Goal: Task Accomplishment & Management: Use online tool/utility

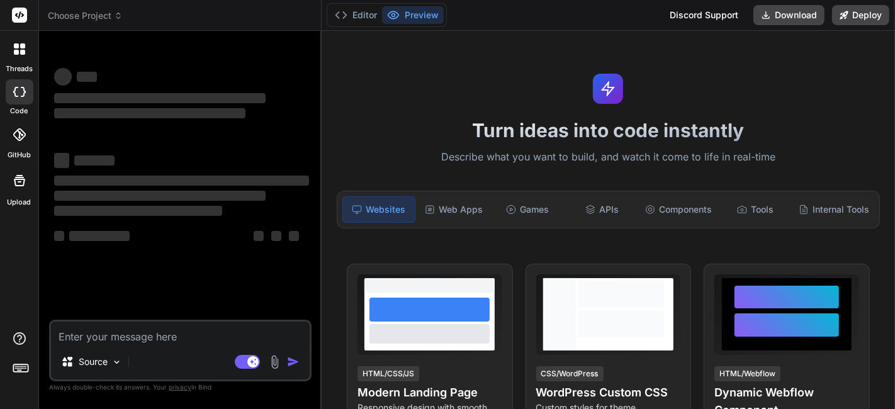
click at [573, 57] on div "Turn ideas into code instantly Describe what you want to build, and watch it co…" at bounding box center [608, 220] width 573 height 378
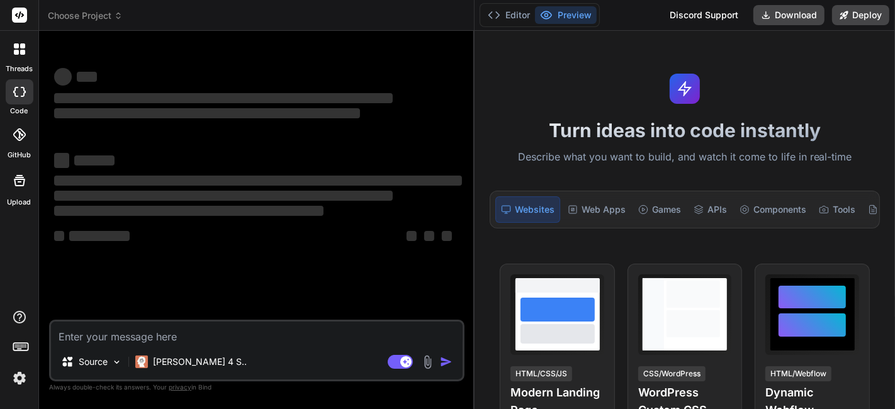
drag, startPoint x: 321, startPoint y: 146, endPoint x: 456, endPoint y: 167, distance: 136.4
click at [456, 167] on div "Bind AI Web Search Created with Pixso. Code Generator ‌ ‌ ‌ ‌ ‌ ‌ ‌ ‌ ‌ ‌ ‌ ‌ ‌…" at bounding box center [257, 220] width 436 height 378
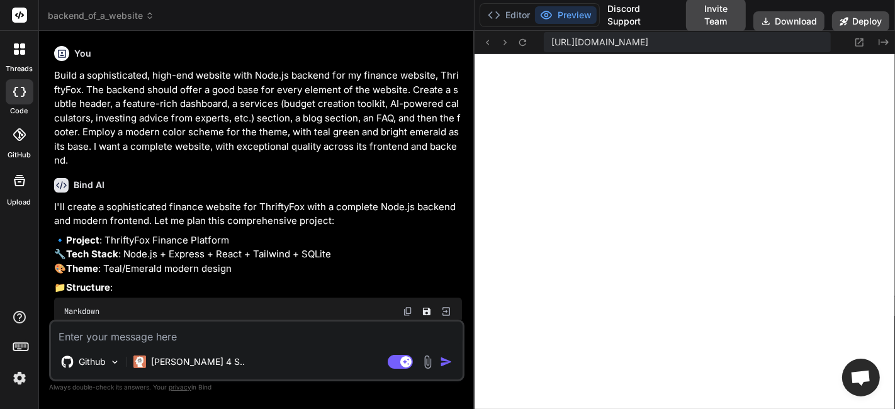
click at [52, 79] on div "You Build a sophisticated, high-end website with Node.js backend for my finance…" at bounding box center [258, 180] width 413 height 279
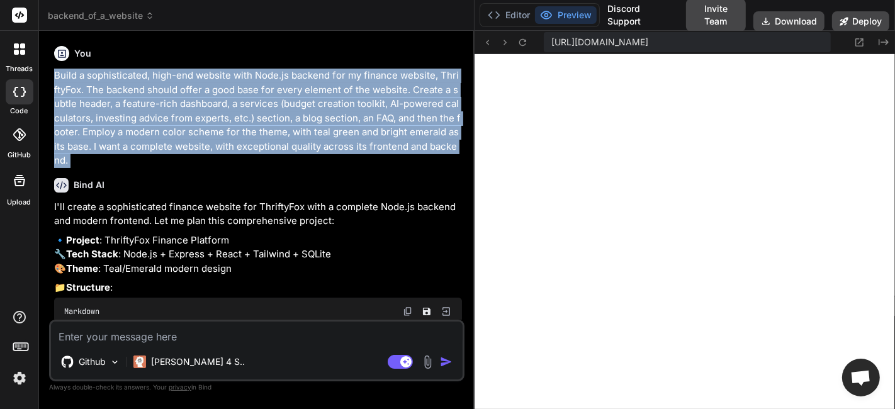
click at [52, 79] on div "You Build a sophisticated, high-end website with Node.js backend for my finance…" at bounding box center [258, 180] width 413 height 279
copy div "Build a sophisticated, high-end website with Node.js backend for my finance web…"
drag, startPoint x: 142, startPoint y: 91, endPoint x: 154, endPoint y: 58, distance: 34.9
click at [142, 91] on p "Build a sophisticated, high-end website with Node.js backend for my finance web…" at bounding box center [258, 118] width 408 height 99
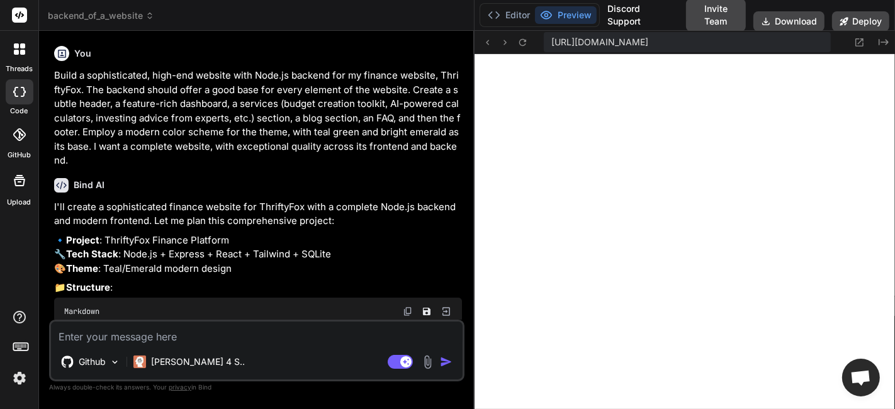
drag, startPoint x: 167, startPoint y: 58, endPoint x: 191, endPoint y: 0, distance: 62.7
click at [171, 47] on div "You" at bounding box center [258, 53] width 408 height 15
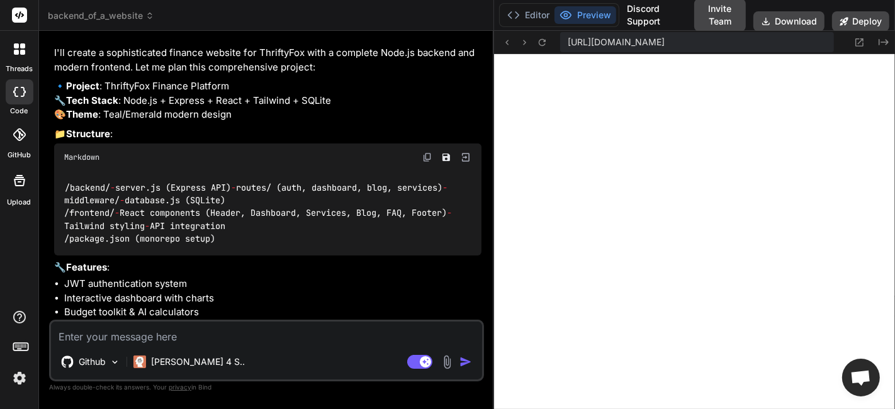
type textarea "x"
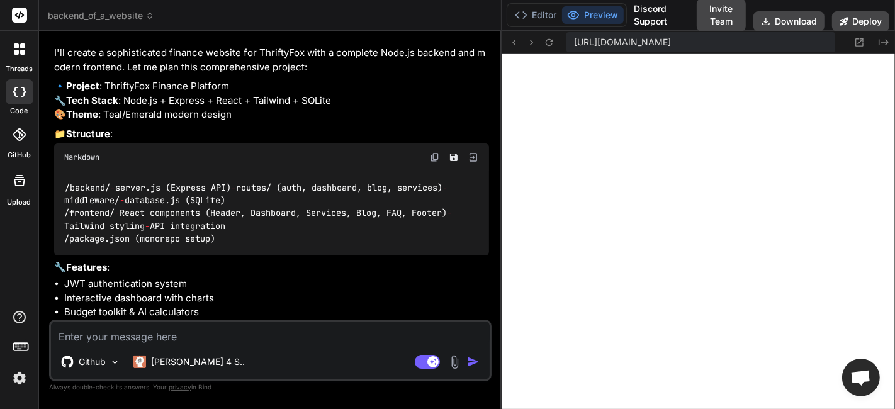
drag, startPoint x: 474, startPoint y: 99, endPoint x: 483, endPoint y: 103, distance: 10.2
click at [483, 103] on div "Bind AI Web Search Created with Pixso. Code Generator You Build a sophisticated…" at bounding box center [270, 220] width 463 height 378
click at [124, 10] on span "backend_of_a_website" at bounding box center [101, 15] width 106 height 13
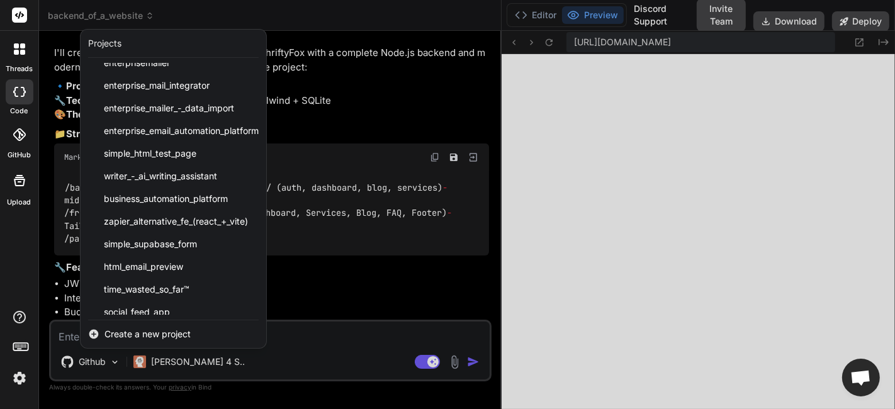
scroll to position [629, 0]
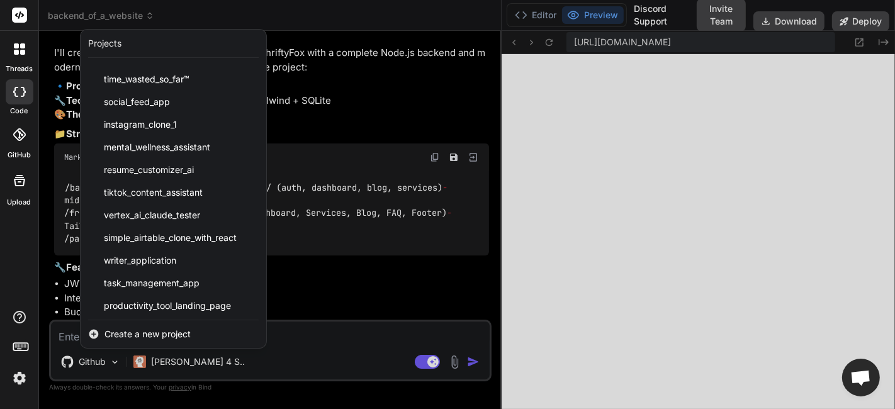
click at [163, 334] on span "Create a new project" at bounding box center [147, 334] width 86 height 13
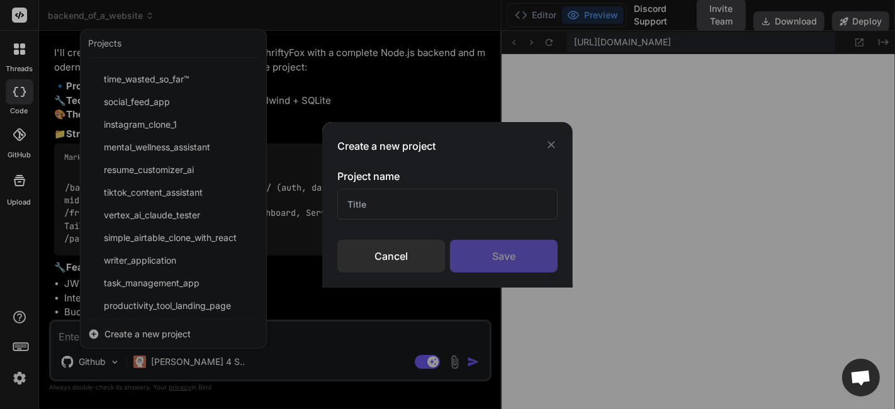
click at [440, 199] on input "text" at bounding box center [447, 204] width 220 height 31
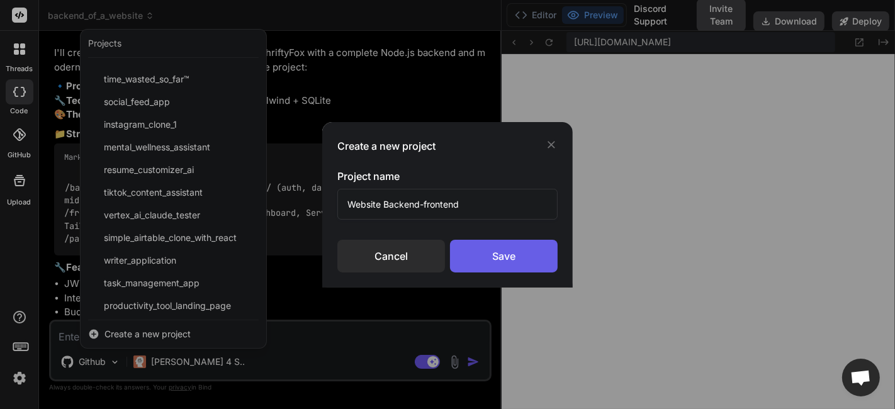
type input "Website Backend-frontend"
click at [502, 252] on div "Save" at bounding box center [504, 256] width 108 height 33
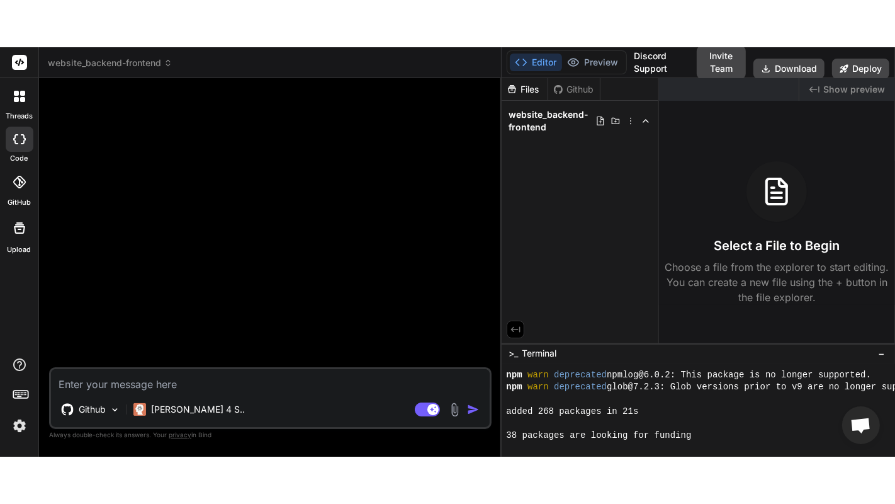
scroll to position [0, 0]
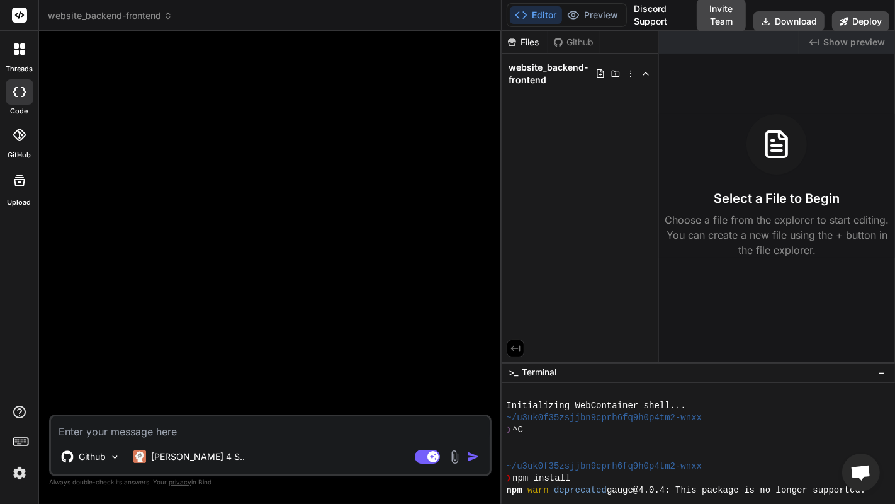
click at [301, 218] on div at bounding box center [272, 227] width 440 height 373
click at [300, 217] on div at bounding box center [272, 227] width 440 height 373
click at [31, 186] on div at bounding box center [19, 181] width 30 height 30
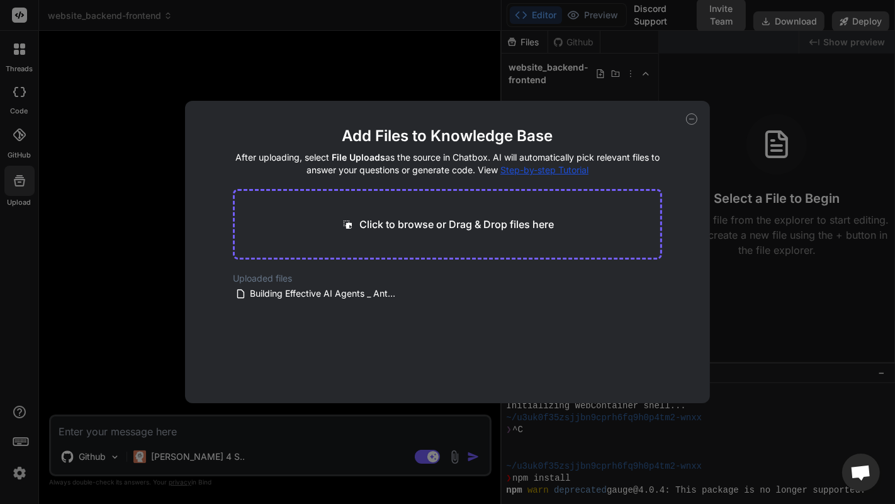
click at [118, 211] on div "Add Files to Knowledge Base After uploading, select File Uploads as the source …" at bounding box center [447, 252] width 895 height 504
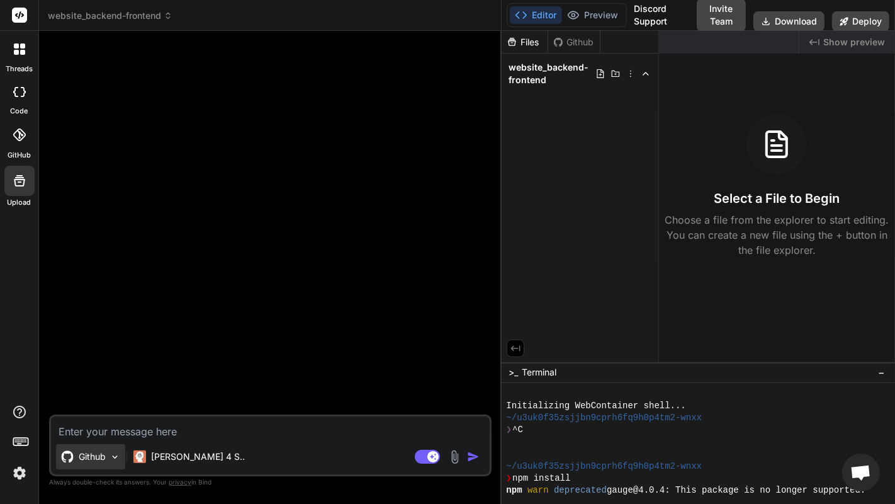
click at [97, 409] on p "Github" at bounding box center [92, 456] width 27 height 13
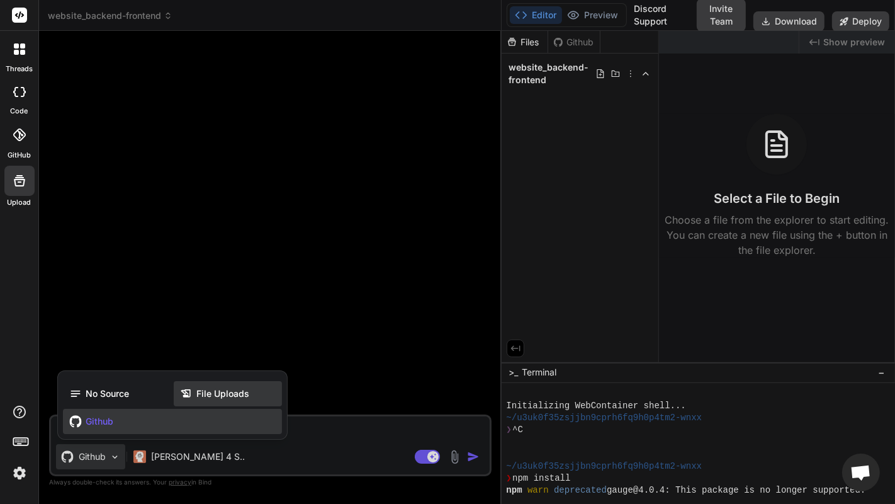
click at [242, 392] on span "File Uploads" at bounding box center [222, 393] width 53 height 13
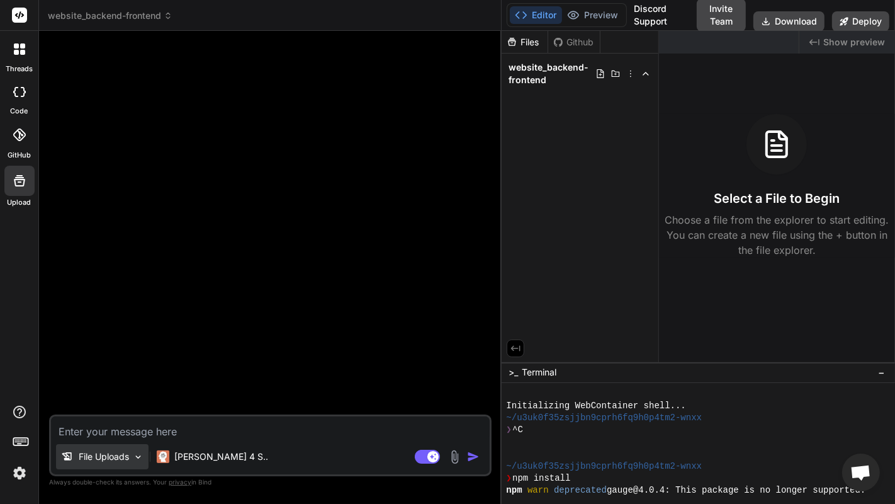
click at [108, 409] on p "File Uploads" at bounding box center [104, 456] width 50 height 13
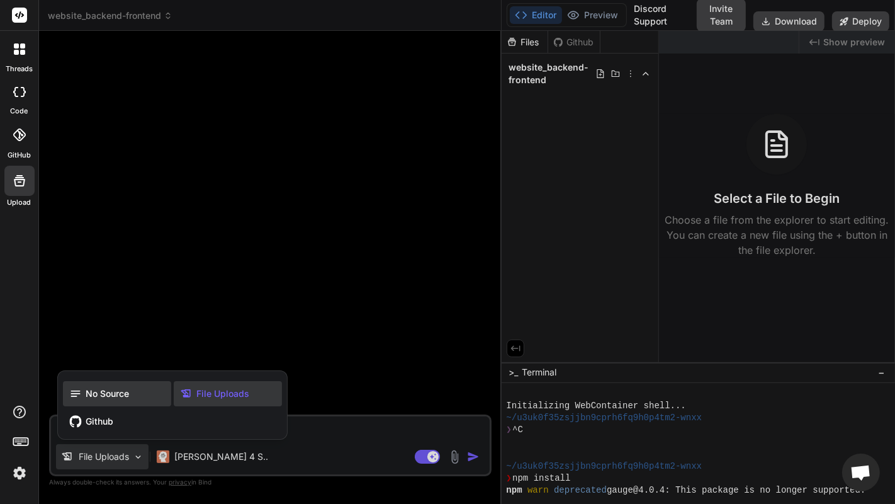
drag, startPoint x: 116, startPoint y: 386, endPoint x: 112, endPoint y: 407, distance: 21.9
click at [116, 387] on div "No Source" at bounding box center [117, 393] width 108 height 25
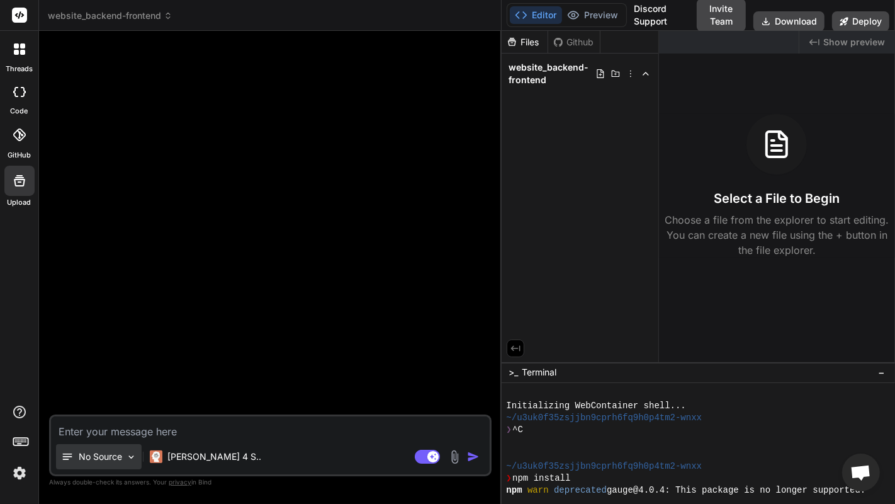
click at [106, 409] on p "No Source" at bounding box center [100, 456] width 43 height 13
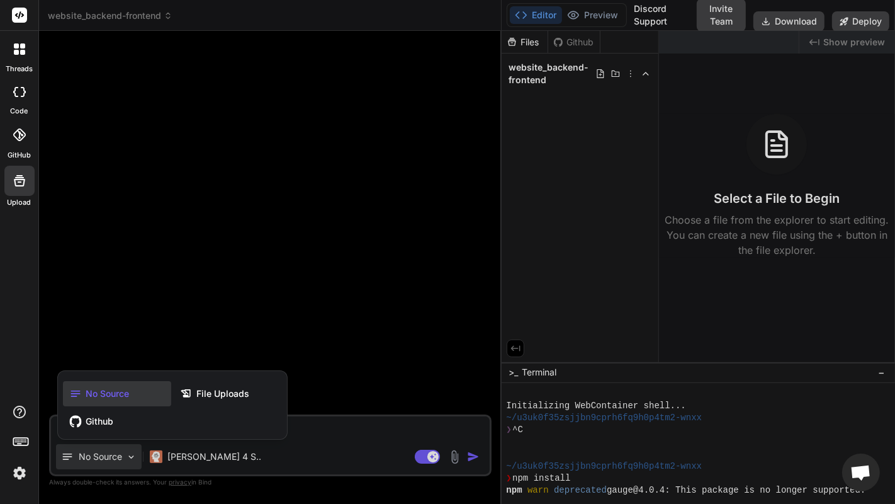
click at [122, 409] on div "Github" at bounding box center [172, 421] width 219 height 25
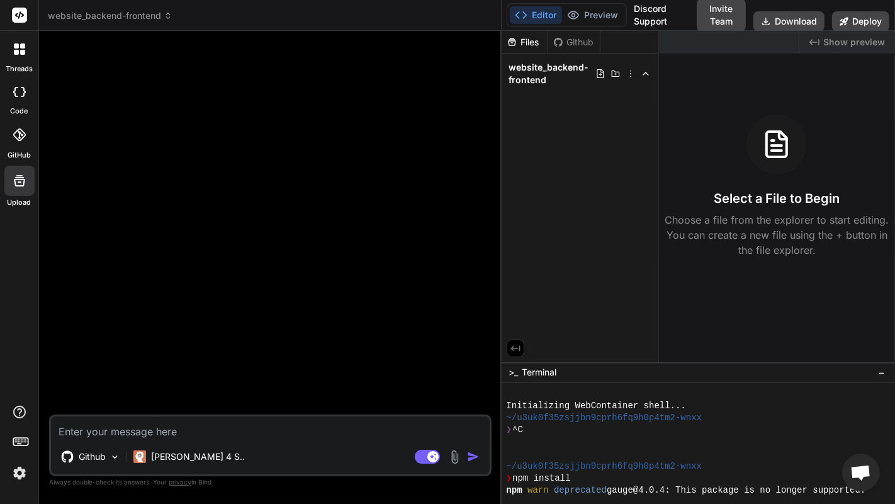
click at [23, 150] on label "GitHub" at bounding box center [19, 155] width 23 height 11
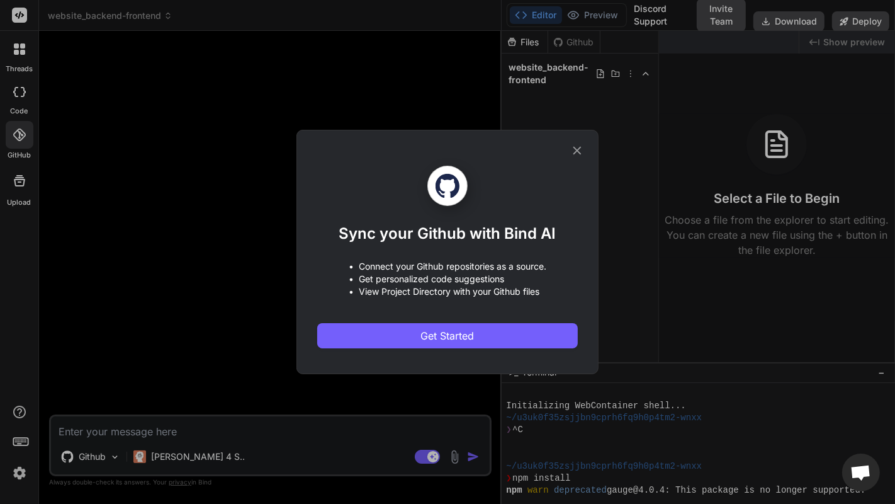
click at [577, 147] on icon at bounding box center [577, 151] width 14 height 14
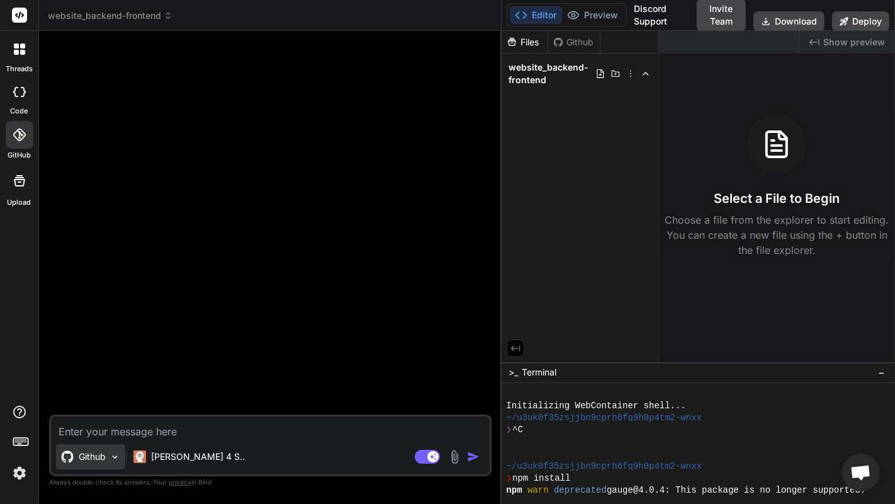
click at [94, 409] on div "Github" at bounding box center [90, 456] width 69 height 25
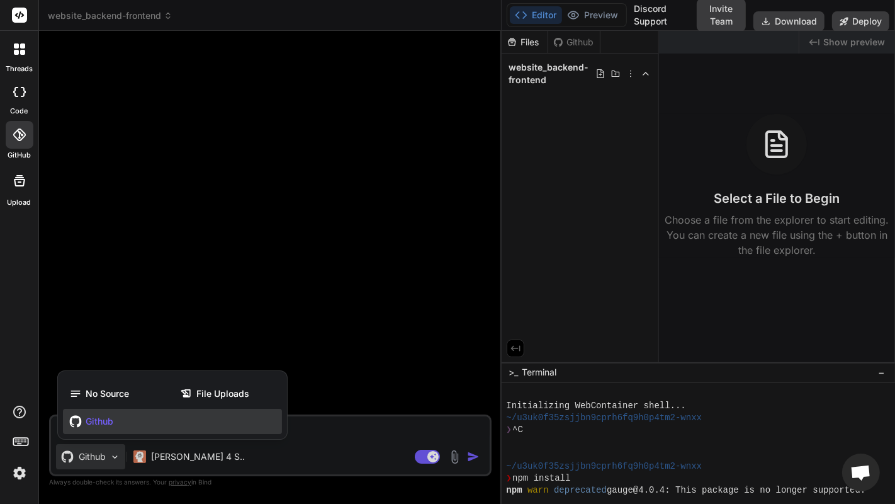
click at [218, 402] on div "File Uploads" at bounding box center [228, 393] width 108 height 25
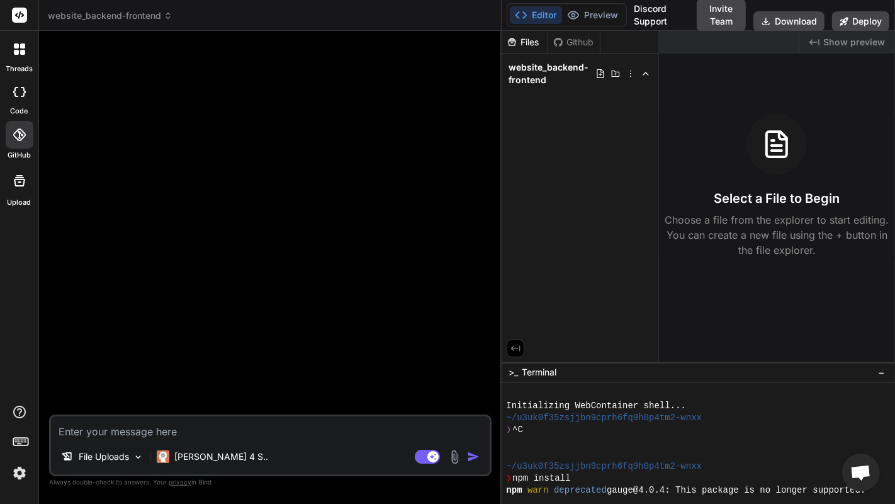
click at [123, 409] on textarea at bounding box center [270, 427] width 439 height 23
click at [227, 409] on div "[PERSON_NAME] 4 S.." at bounding box center [212, 456] width 121 height 25
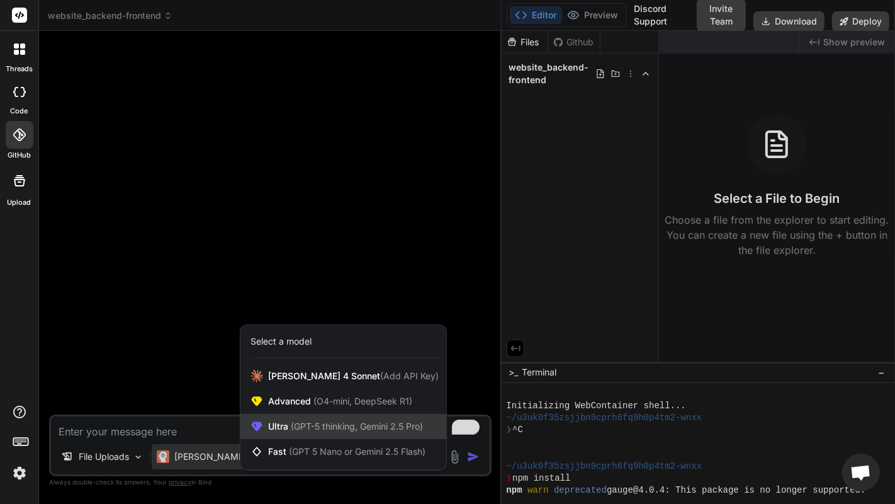
click at [360, 409] on div "Ultra (GPT-5 thinking, Gemini 2.5 Pro)" at bounding box center [343, 426] width 206 height 25
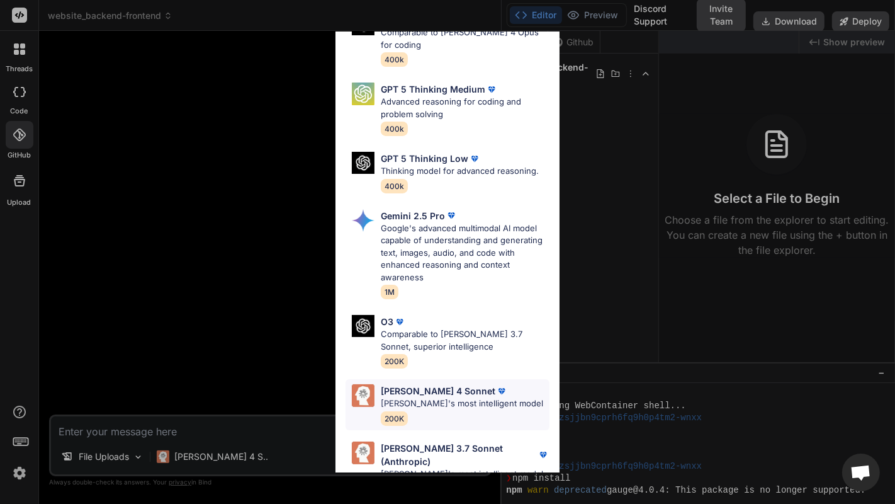
scroll to position [164, 0]
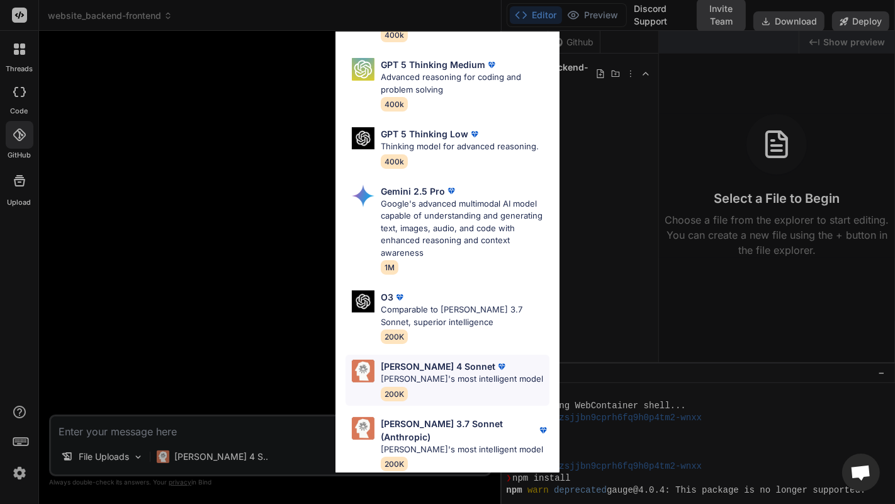
click at [495, 366] on img at bounding box center [501, 366] width 13 height 13
type textarea "x"
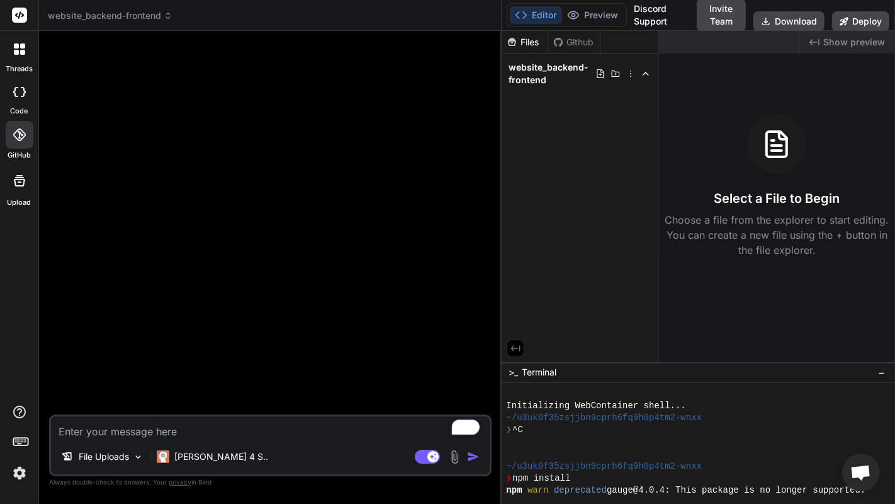
click at [171, 409] on textarea "To enrich screen reader interactions, please activate Accessibility in Grammarl…" at bounding box center [270, 427] width 439 height 23
paste textarea "Build a sophisticated, high-end website with React backend for my finance websi…"
type textarea "Build a sophisticated, high-end website with React backend for my finance websi…"
type textarea "x"
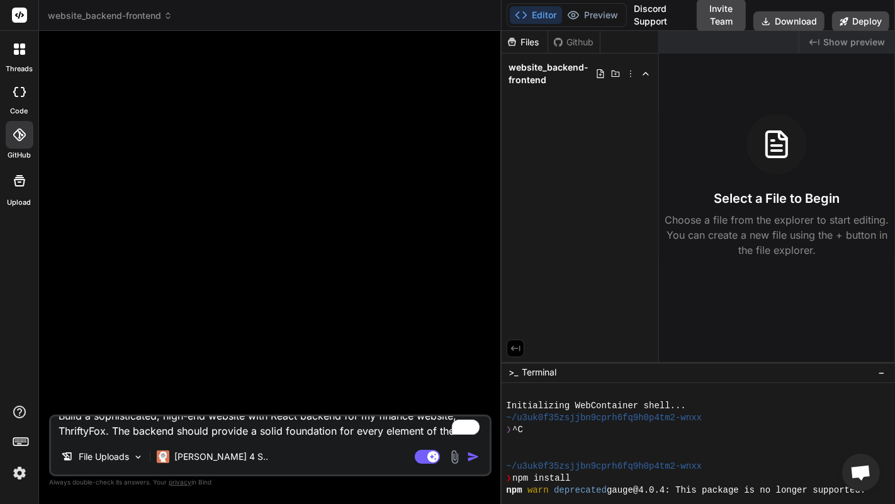
scroll to position [16, 0]
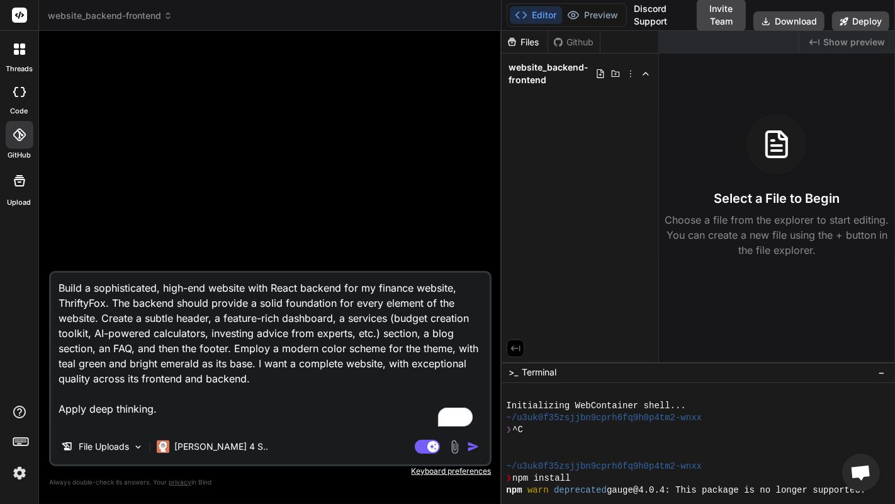
type textarea "Build a sophisticated, high-end website with React backend for my finance websi…"
type textarea "x"
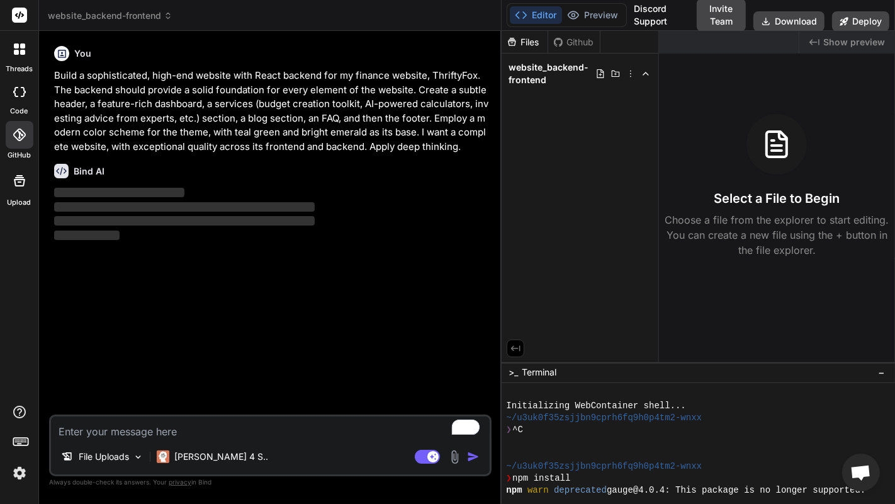
click at [879, 376] on span "−" at bounding box center [881, 372] width 7 height 13
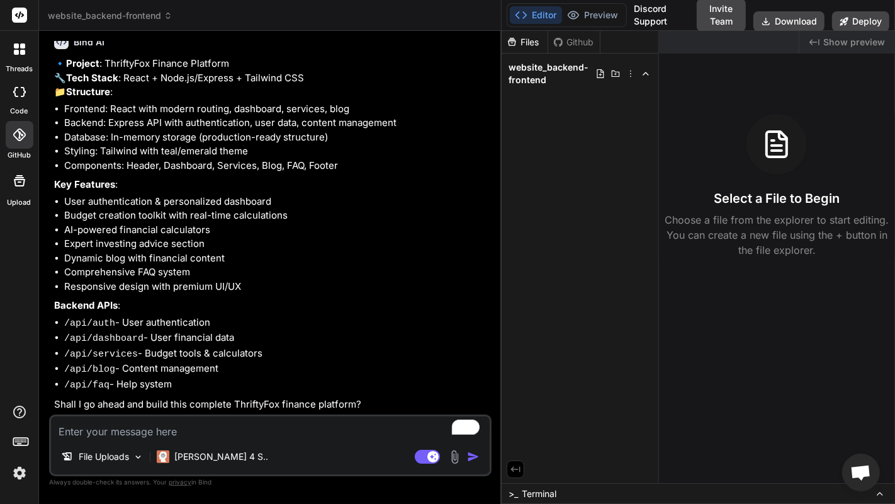
scroll to position [11, 0]
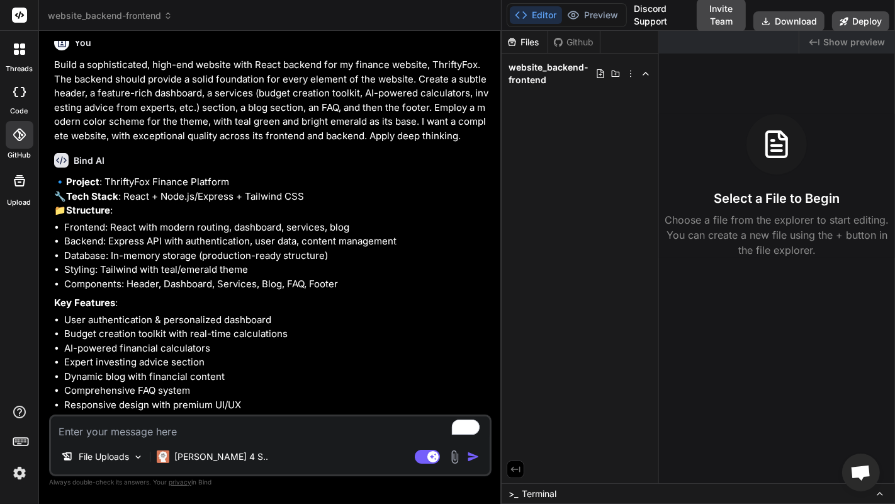
type textarea "x"
click at [182, 409] on textarea "To enrich screen reader interactions, please activate Accessibility in Grammarl…" at bounding box center [270, 427] width 439 height 23
type textarea "U"
type textarea "x"
type textarea "Us"
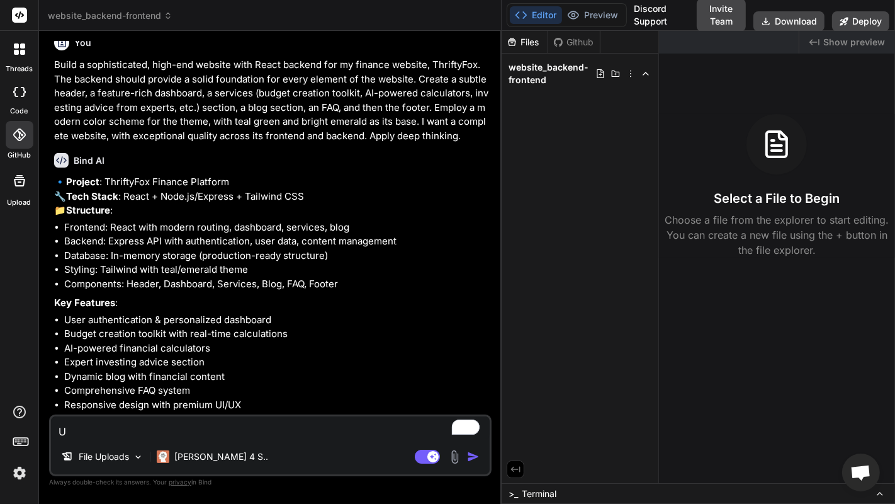
type textarea "x"
type textarea "Use"
type textarea "x"
type textarea "Use"
type textarea "x"
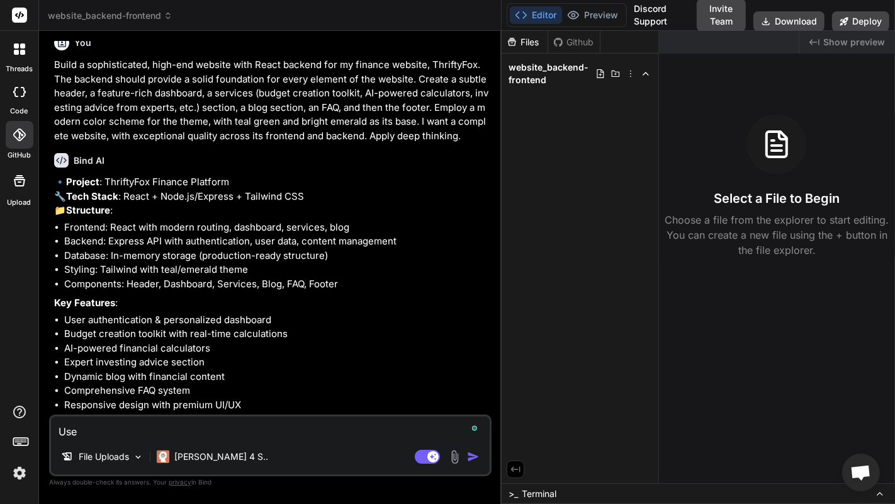
type textarea "Use N"
type textarea "x"
type textarea "Use Ne"
type textarea "x"
type textarea "Use Nex"
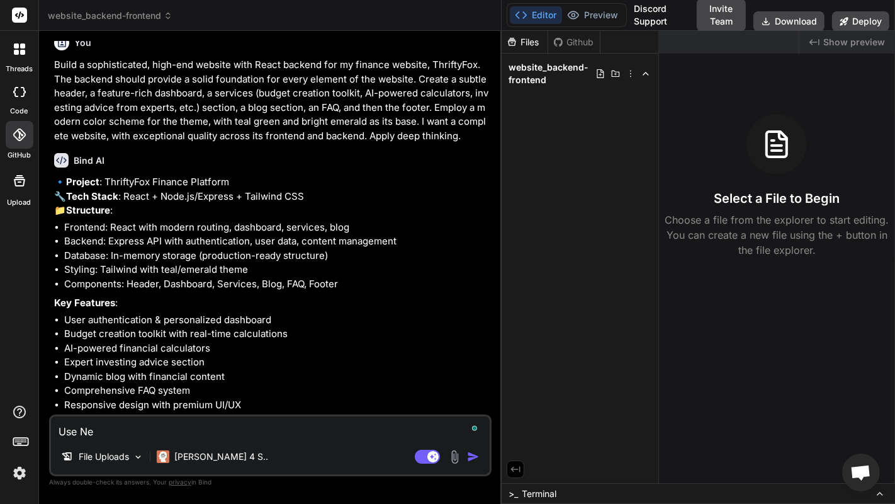
type textarea "x"
type textarea "Use Next"
type textarea "x"
type textarea "Use Next."
type textarea "x"
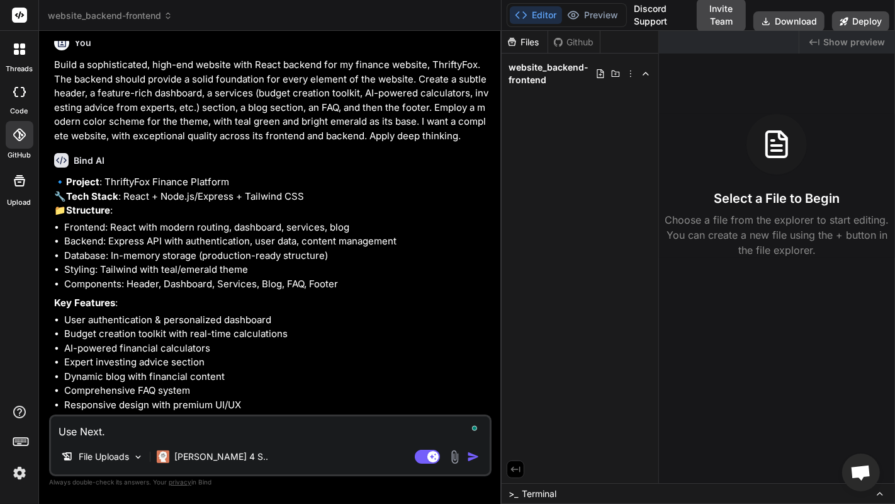
type textarea "Use Next.j"
type textarea "x"
type textarea "Use Next.js"
type textarea "x"
type textarea "Use Next.js"
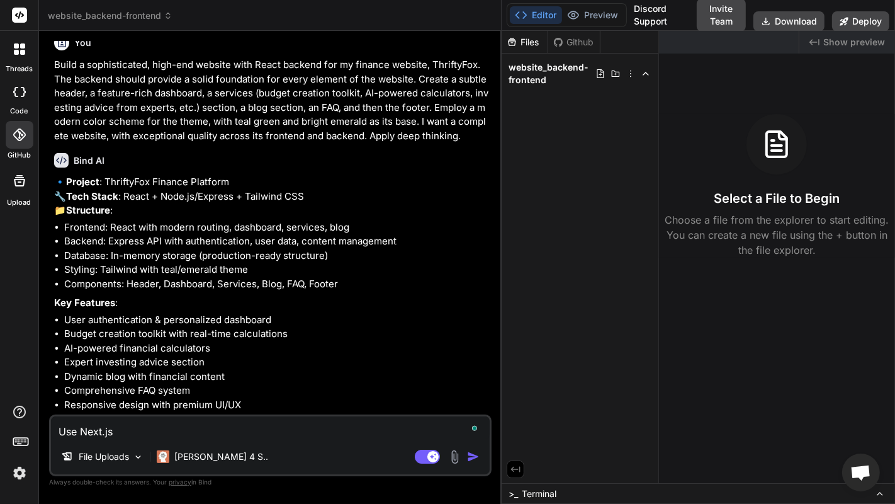
type textarea "x"
type textarea "Use Next.js i"
type textarea "x"
type textarea "Use Next.js in"
type textarea "x"
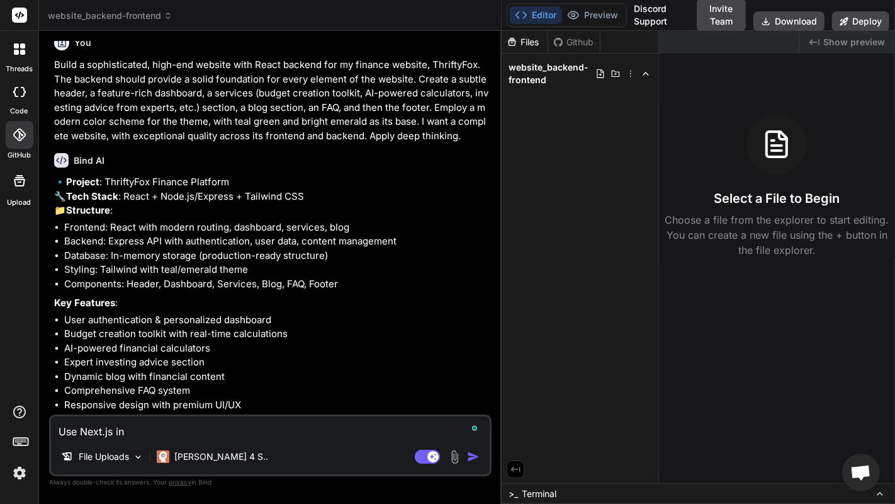
type textarea "Use Next.js ins"
type textarea "x"
type textarea "Use Next.js inst"
type textarea "x"
type textarea "Use Next.js inste"
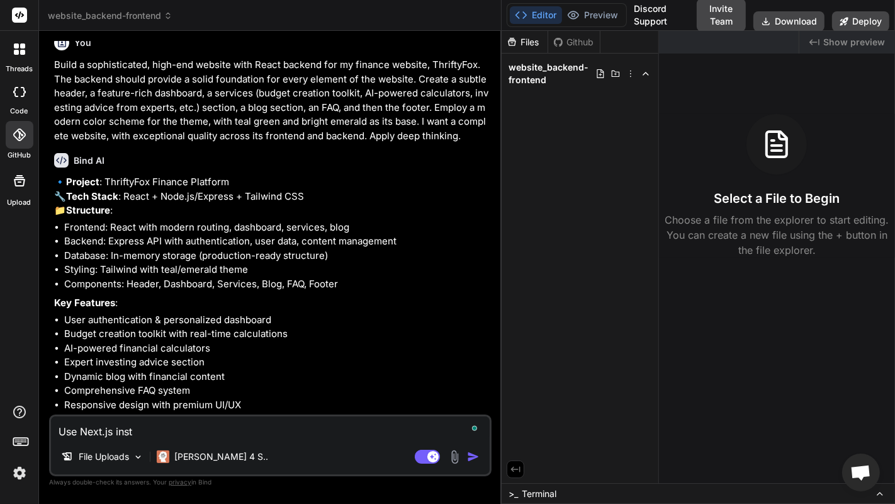
type textarea "x"
type textarea "Use Next.js instea"
type textarea "x"
type textarea "Use Next.js instead"
type textarea "x"
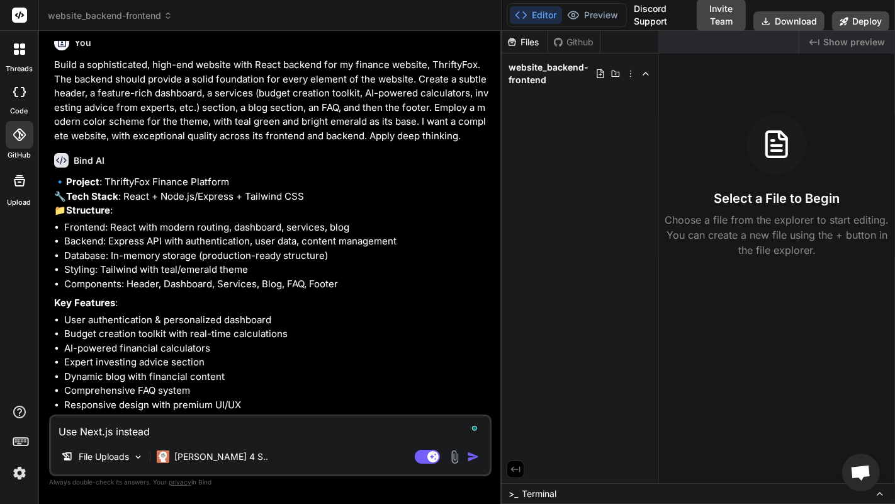
type textarea "Use Next.js instead"
type textarea "x"
type textarea "Use Next.js instead o"
type textarea "x"
type textarea "Use Next.js instead of"
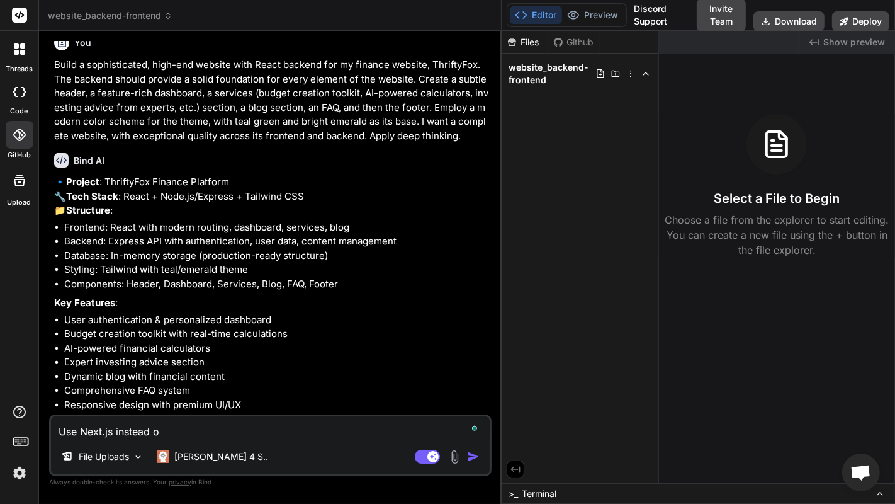
type textarea "x"
type textarea "Use Next.js instead of"
type textarea "x"
type textarea "Use Next.js instead of n"
type textarea "x"
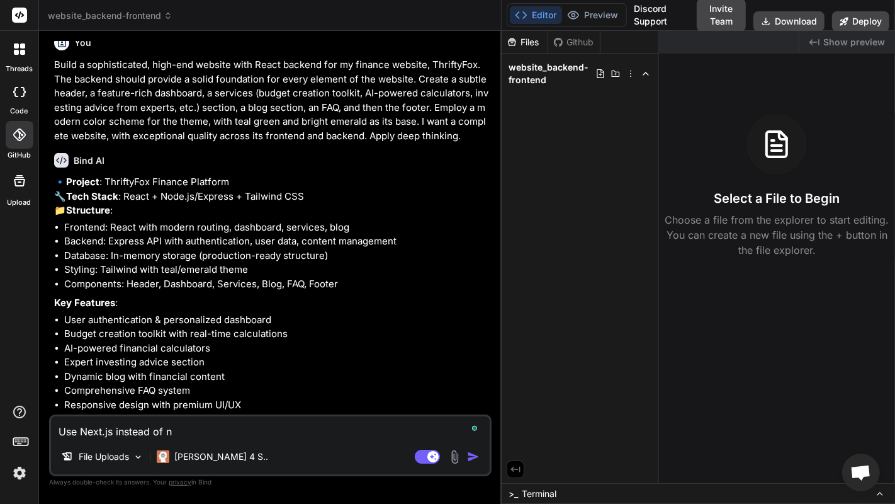
type textarea "Use Next.js instead of no"
type textarea "x"
type textarea "Use Next.js instead of nod"
type textarea "x"
type textarea "Use Next.js instead of node"
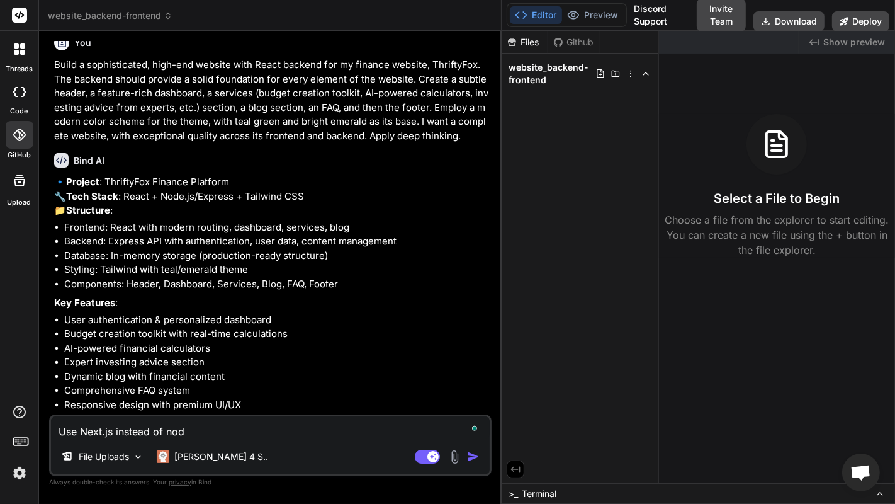
type textarea "x"
type textarea "Use Next.js instead of node."
type textarea "x"
type textarea "Use Next.js instead of node.j"
type textarea "x"
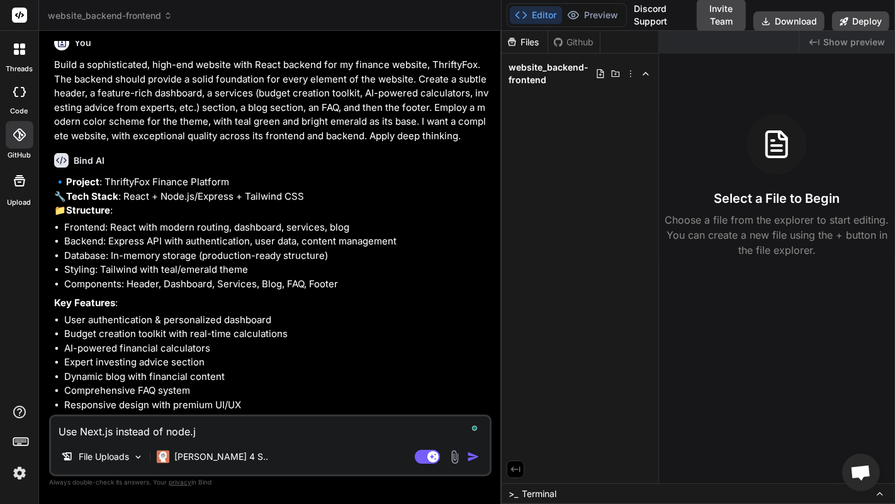
type textarea "Use Next.js instead of node.js"
type textarea "x"
type textarea "Use Next.js instead of node.js,"
type textarea "x"
type textarea "Use Next.js instead of node.js,"
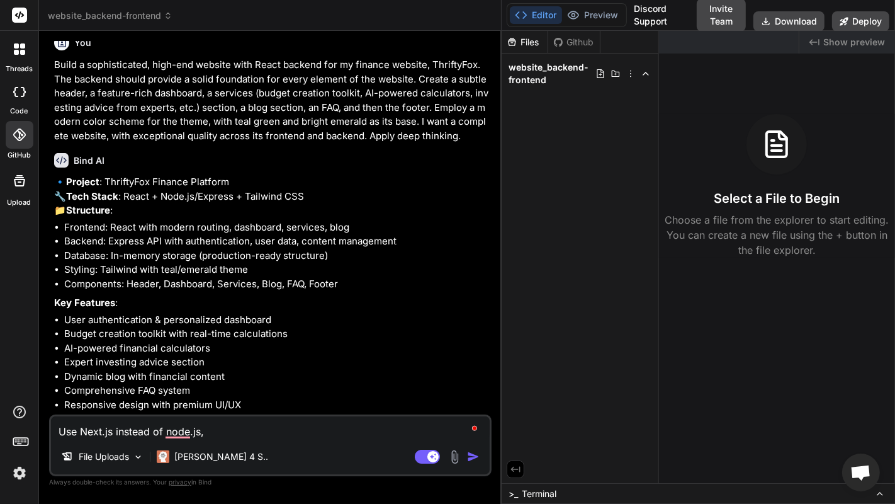
type textarea "x"
type textarea "Use Next.js instead of node.js, k"
type textarea "x"
type textarea "Use Next.js instead of node.js, ke"
type textarea "x"
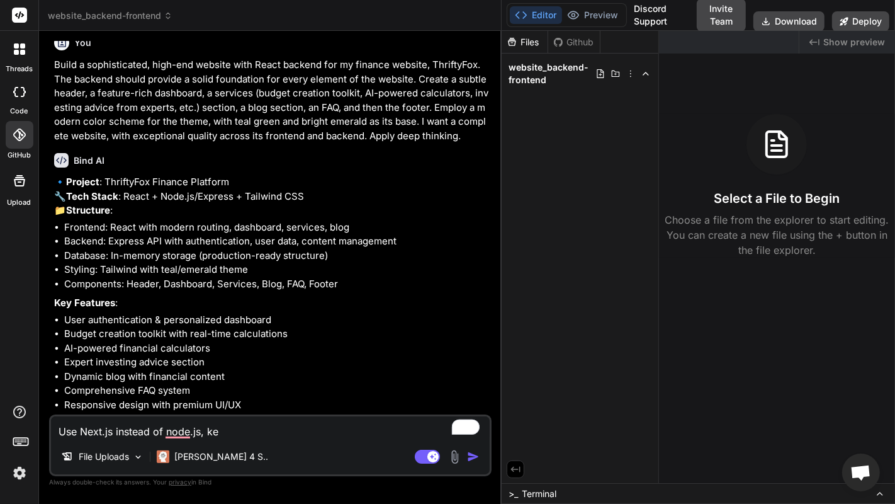
type textarea "Use Next.js instead of node.[PERSON_NAME], [PERSON_NAME]"
type textarea "x"
type textarea "Use Next.js instead of node.js, keep"
type textarea "x"
type textarea "Use Next.js instead of node.js, keep"
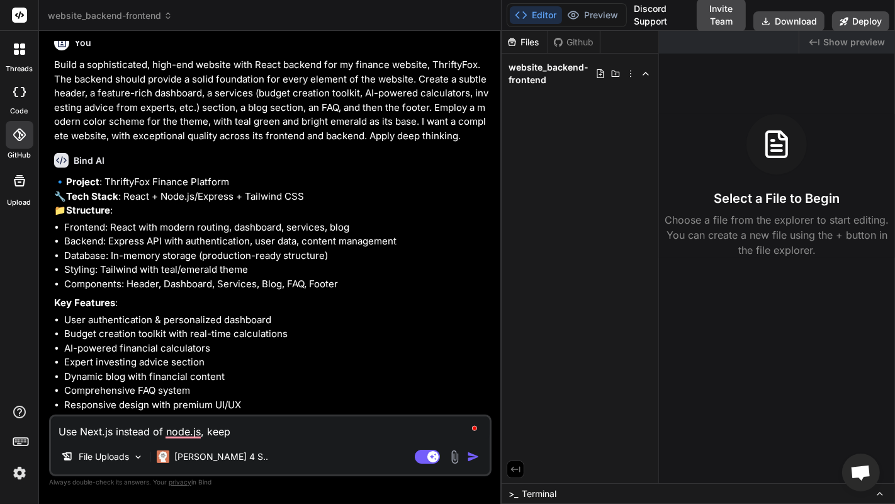
type textarea "x"
type textarea "Use Next.js instead of node.js, keep e"
type textarea "x"
type textarea "Use Next.js instead of node.js, keep ev"
type textarea "x"
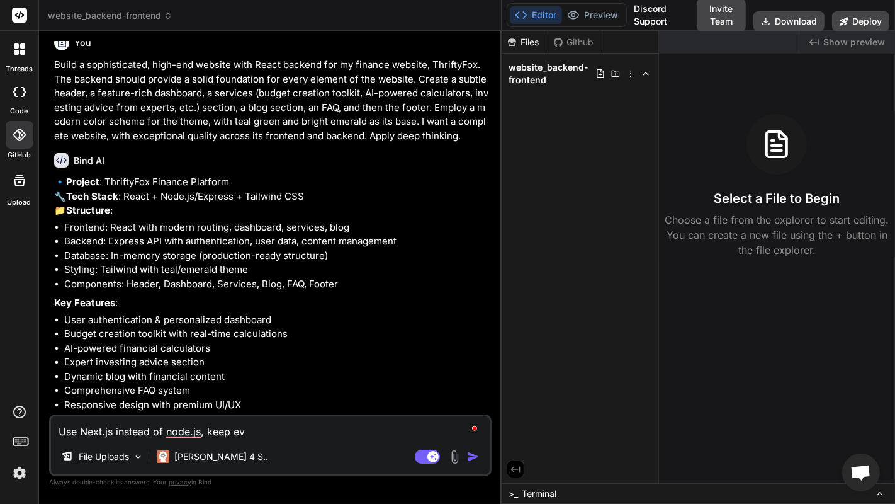
type textarea "Use Next.js instead of node.js, keep eve"
type textarea "x"
type textarea "Use Next.js instead of node.js, keep ever"
type textarea "x"
type textarea "Use Next.js instead of node.js, keep every"
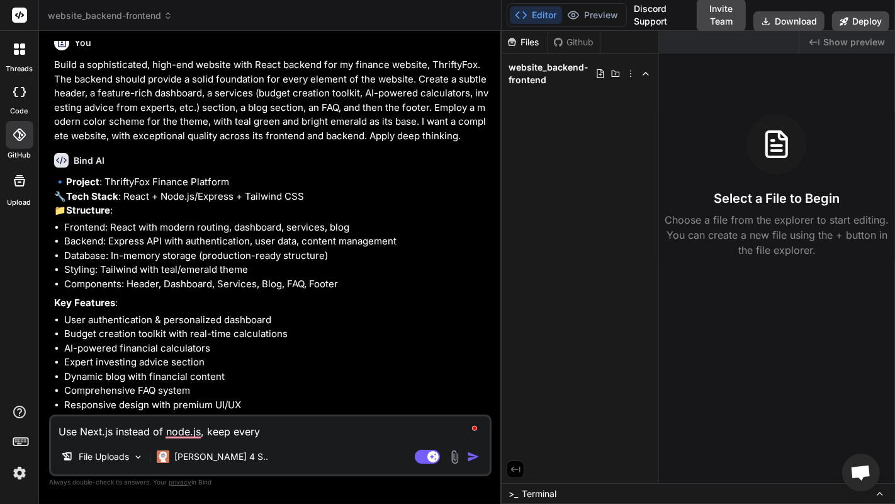
type textarea "x"
type textarea "Use Next.js instead of node.js, keep everyt"
type textarea "x"
type textarea "Use Next.js instead of node.js, keep everyth"
type textarea "x"
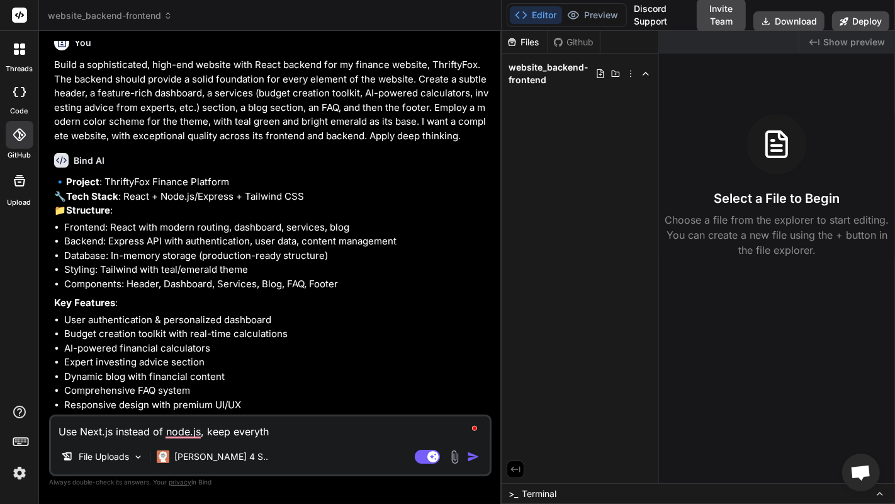
type textarea "Use Next.js instead of node.js, keep everythi"
type textarea "x"
type textarea "Use Next.js instead of node.js, keep everythin"
type textarea "x"
type textarea "Use Next.js instead of node.js, keep everything"
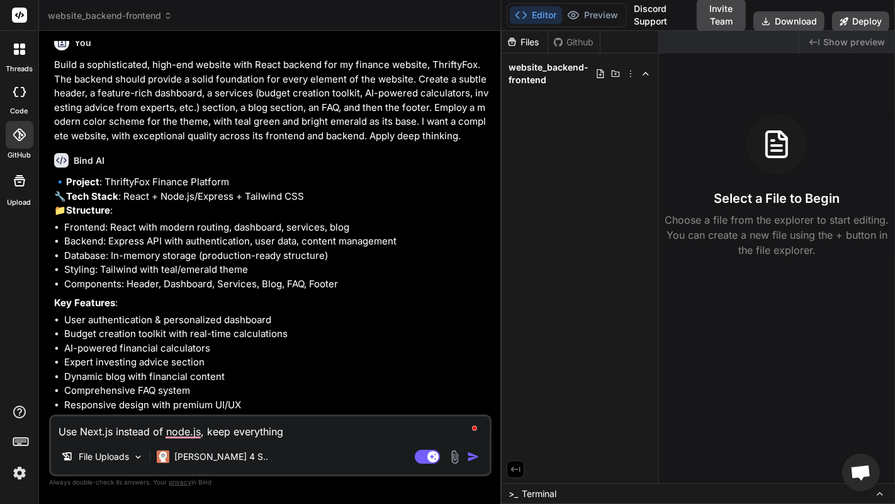
type textarea "x"
type textarea "Use Next.js instead of node.js, keep everything"
type textarea "x"
type textarea "Use Next.js instead of node.js, keep everything t"
type textarea "x"
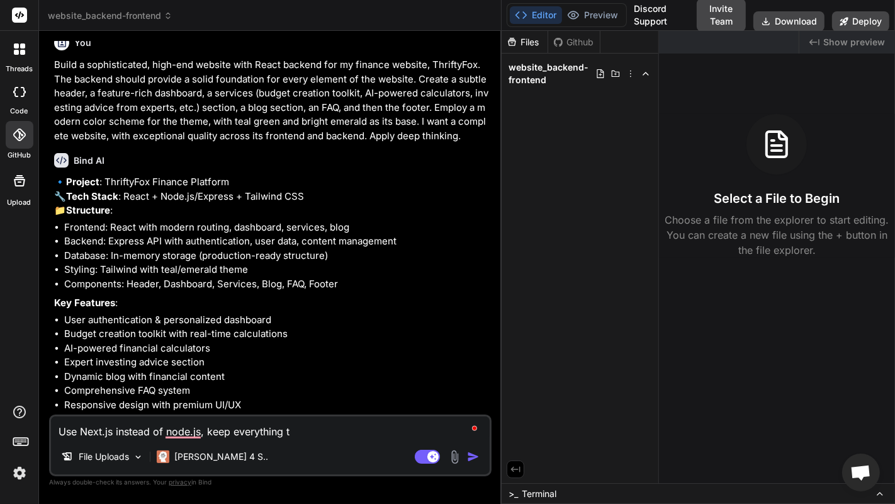
type textarea "Use Next.js instead of node.js, keep everything th"
type textarea "x"
type textarea "Use Next.js instead of node.js, keep everything the"
type textarea "x"
type textarea "Use Next.js instead of node.js, keep everything the"
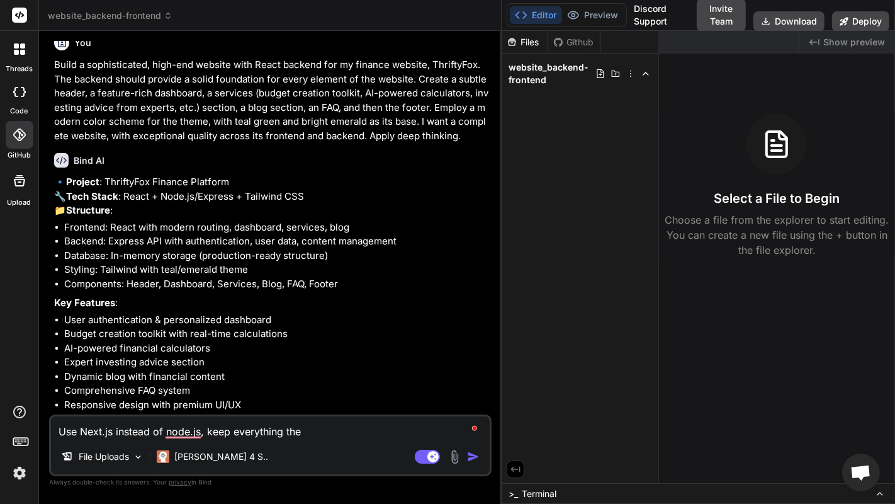
type textarea "x"
type textarea "Use Next.js instead of node.js, keep everything the s"
type textarea "x"
type textarea "Use Next.js instead of node.js, keep everything the sa"
type textarea "x"
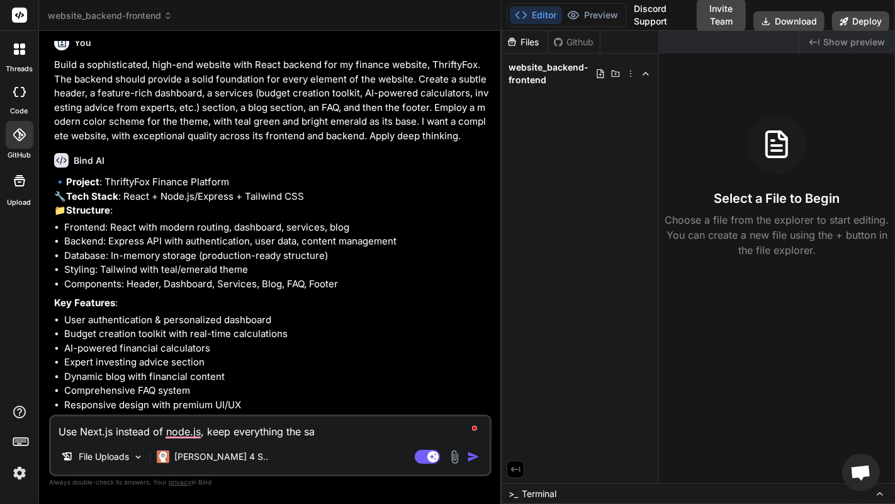
type textarea "Use Next.js instead of node.js, keep everything the [PERSON_NAME]"
type textarea "x"
type textarea "Use Next.js instead of node.js, keep everything the same"
type textarea "x"
type textarea "Use Next.js instead of node.js, keep everything the same."
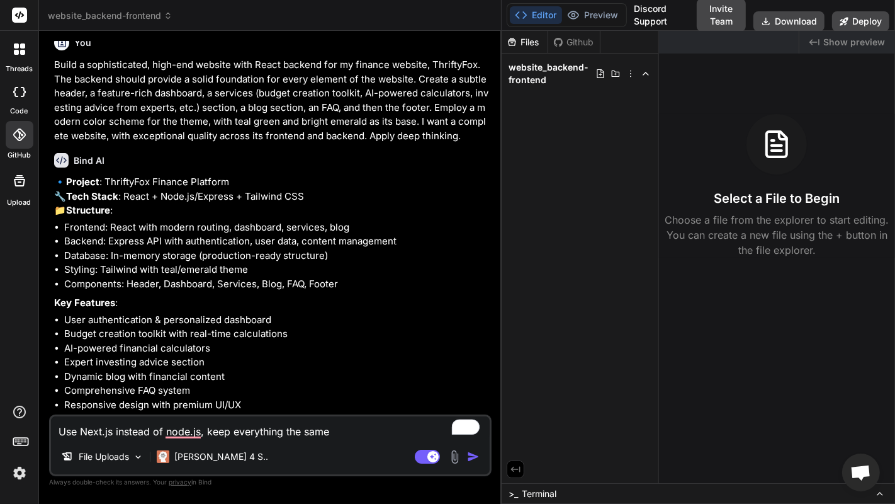
type textarea "x"
type textarea "Use Next.js instead of node.js, keep everything the same."
type textarea "x"
type textarea "Use Next.js instead of node.js, keep everything the same. G"
type textarea "x"
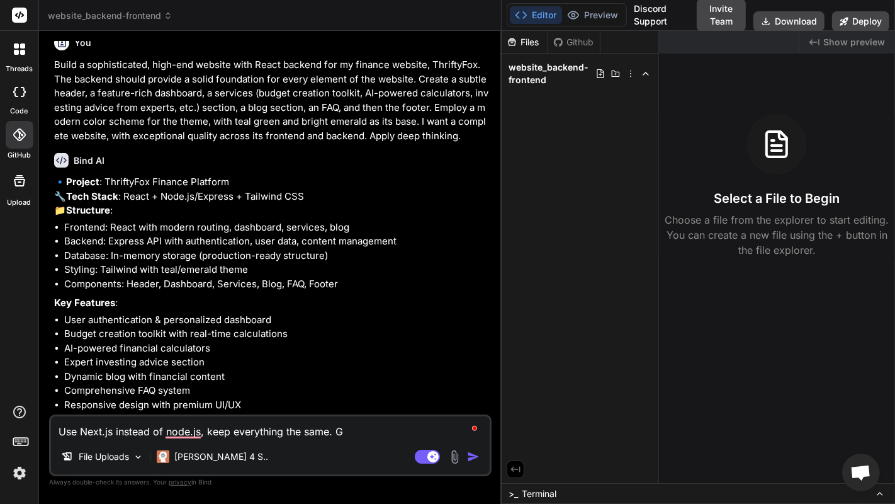
type textarea "Use Next.js instead of node.js, keep everything the same. Go"
type textarea "x"
type textarea "Use Next.js instead of node.js, keep everything the same. Go"
type textarea "x"
type textarea "Use Next.js instead of node.js, keep everything the same. Go a"
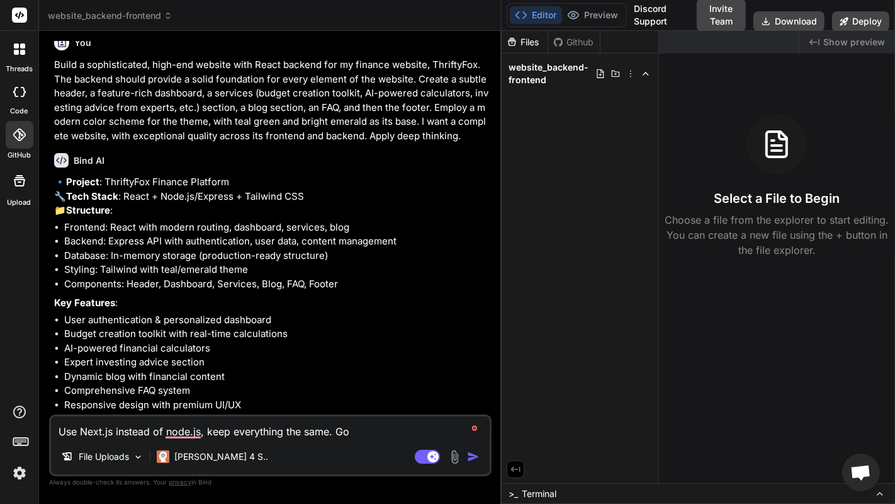
type textarea "x"
type textarea "Use Next.js instead of node.js, keep everything the same. Go ah"
type textarea "x"
type textarea "Use Next.js instead of node.js, keep everything the same. Go ahe"
type textarea "x"
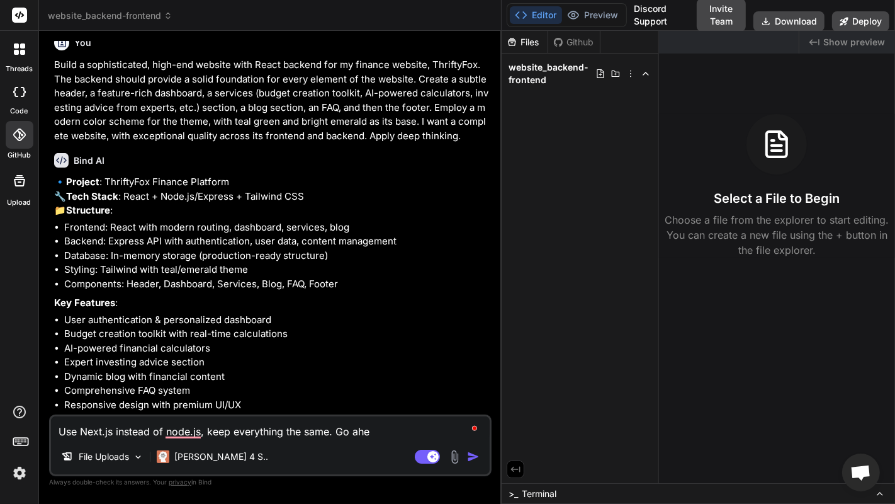
type textarea "Use Next.js instead of node.js, keep everything the same. Go ahea"
type textarea "x"
type textarea "Use Next.js instead of node.js, keep everything the same. Go ahead"
type textarea "x"
type textarea "Use Next.js instead of node.js, keep everything the same. Go ahead."
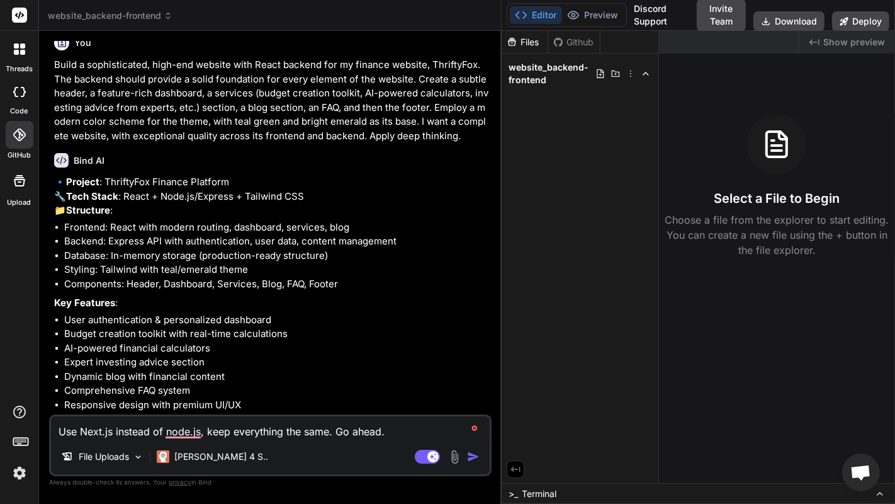
type textarea "x"
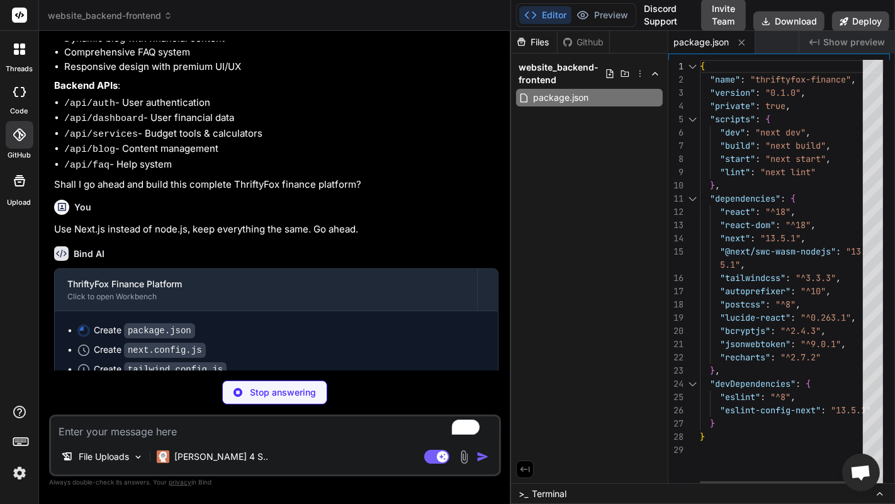
scroll to position [363, 0]
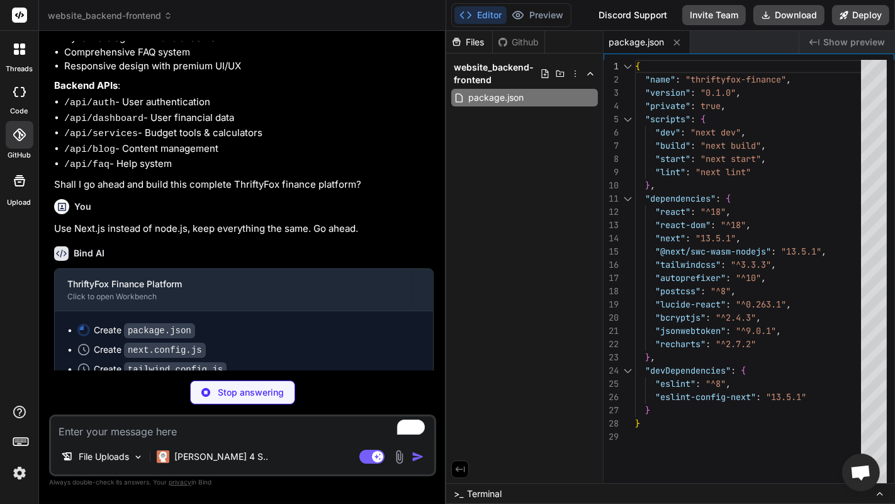
drag, startPoint x: 500, startPoint y: 175, endPoint x: 426, endPoint y: 179, distance: 73.8
click at [426, 179] on div "Bind AI Web Search Created with Pixso. Code Generator You Build a sophisticated…" at bounding box center [242, 267] width 407 height 473
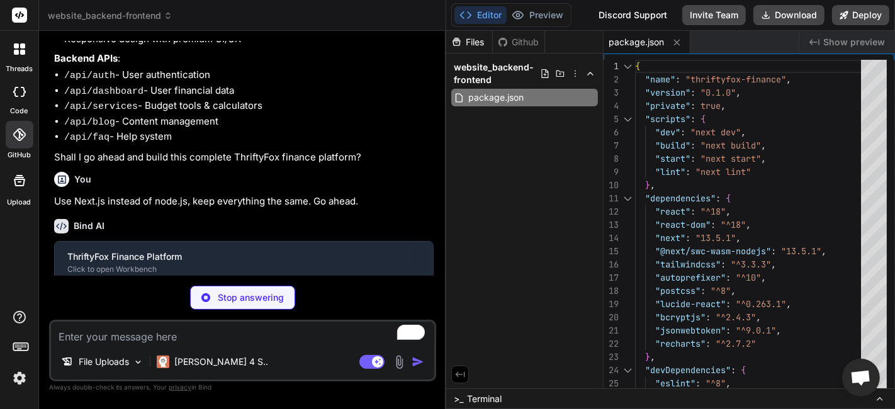
scroll to position [767, 0]
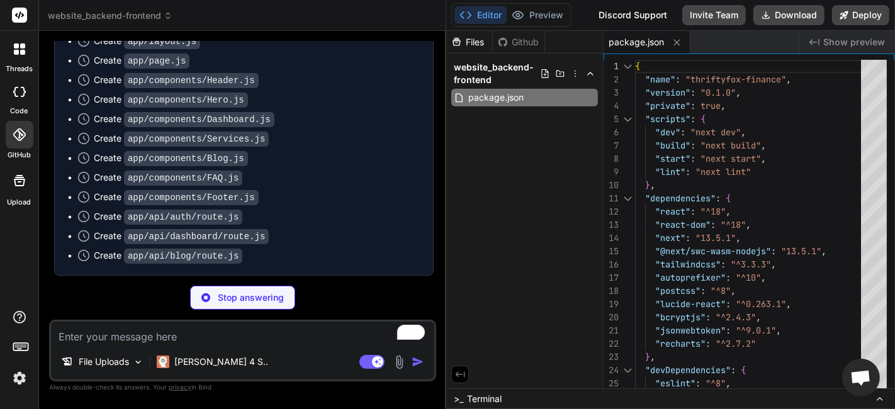
type textarea "x"
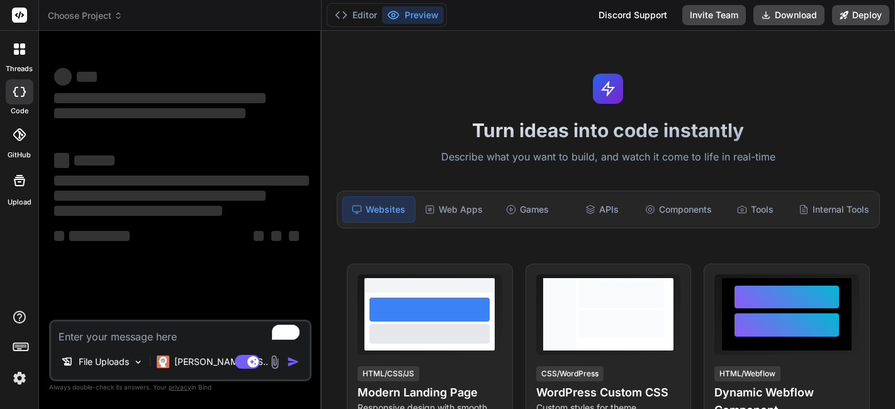
type textarea "x"
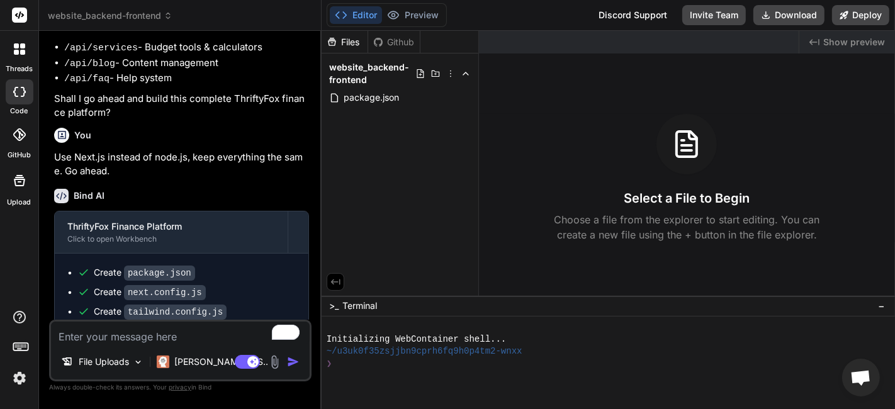
scroll to position [910, 0]
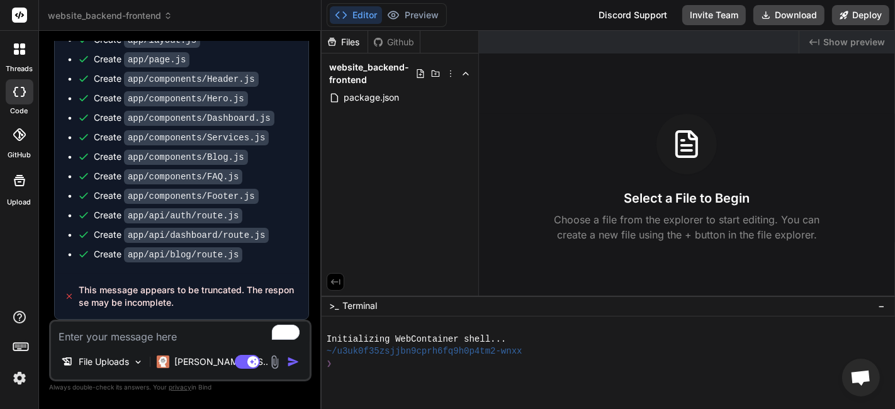
click at [144, 326] on textarea "To enrich screen reader interactions, please activate Accessibility in Grammarl…" at bounding box center [180, 333] width 259 height 23
type textarea "C"
type textarea "x"
type textarea "Co"
type textarea "x"
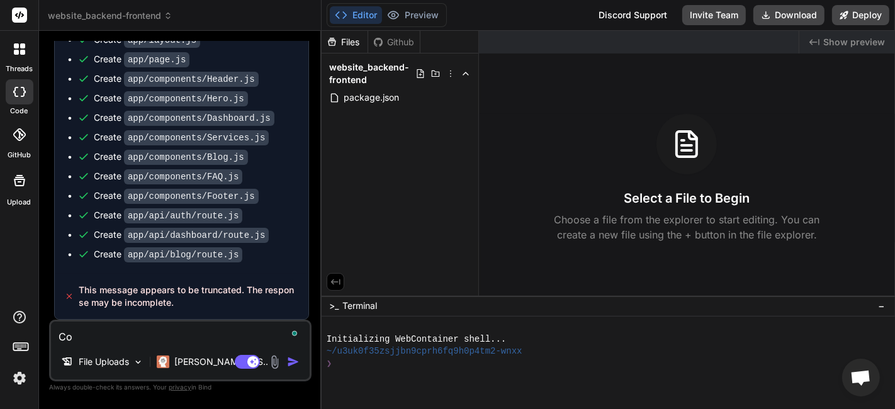
type textarea "Con"
type textarea "x"
type textarea "Cont"
type textarea "x"
type textarea "Contu"
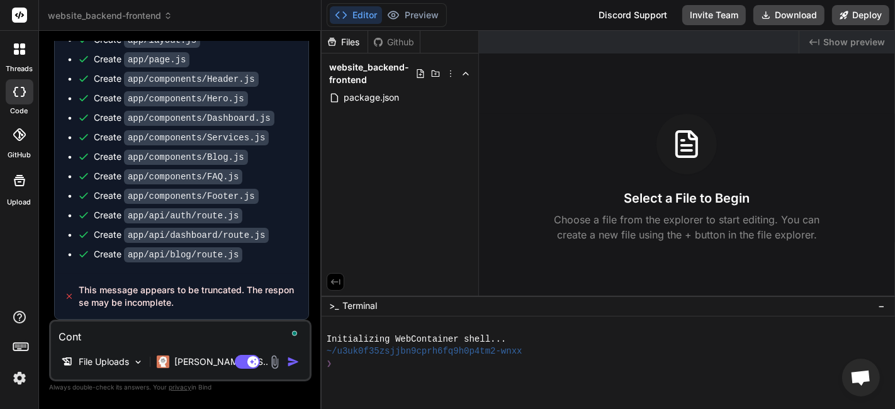
type textarea "x"
type textarea "Contun"
type textarea "x"
type textarea "Contune"
type textarea "x"
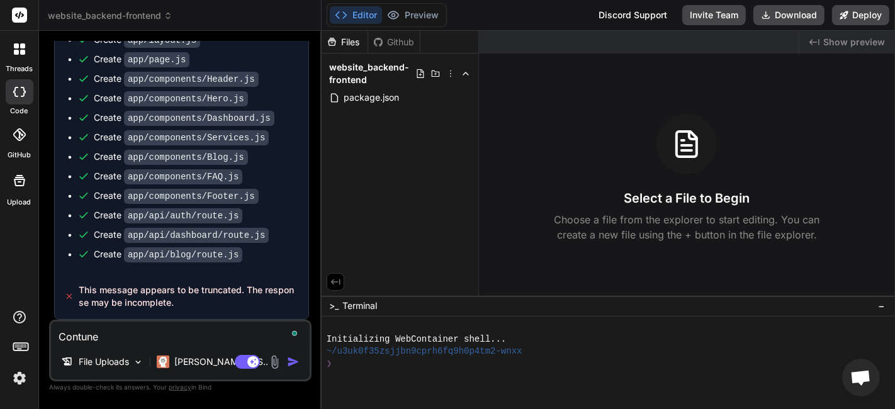
type textarea "Contun"
type textarea "x"
type textarea "Contu"
type textarea "x"
type textarea "Cont"
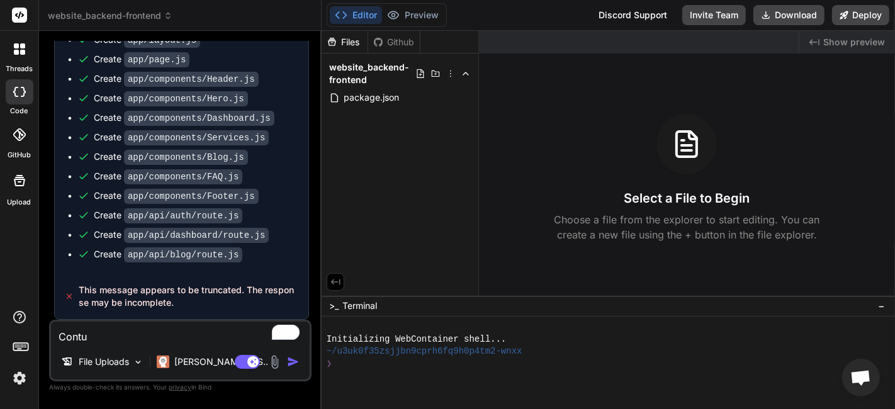
type textarea "x"
type textarea "Conti"
type textarea "x"
type textarea "Contin"
type textarea "x"
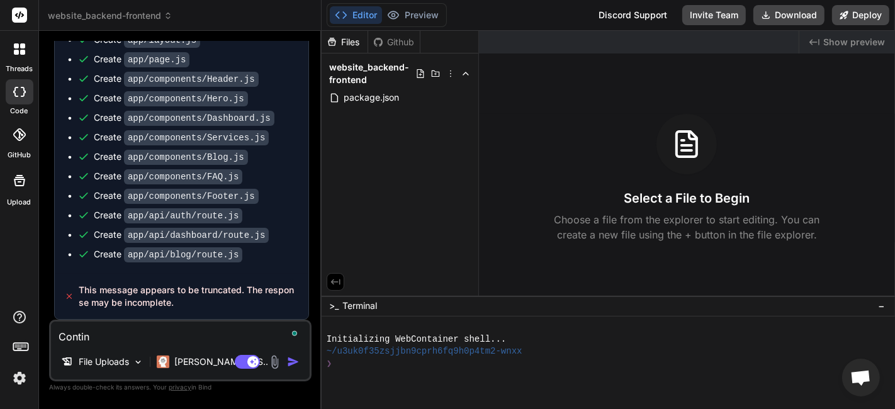
type textarea "Continu"
type textarea "x"
type textarea "Continut"
type textarea "x"
type textarea "Continu"
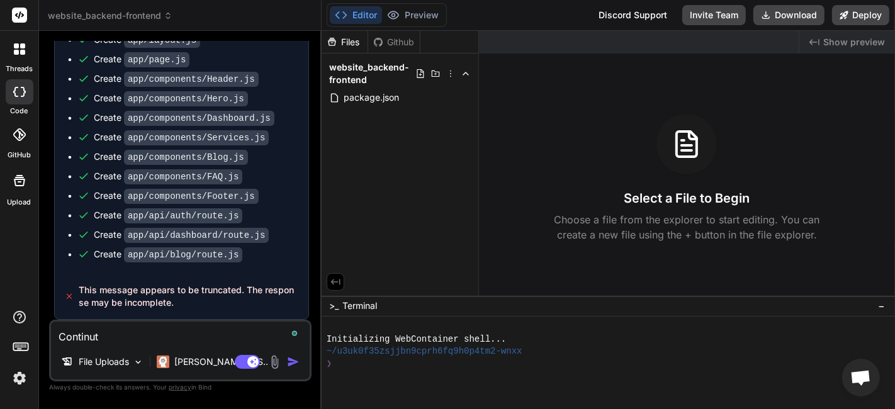
type textarea "x"
type textarea "Continue"
type textarea "x"
type textarea "Continue"
type textarea "x"
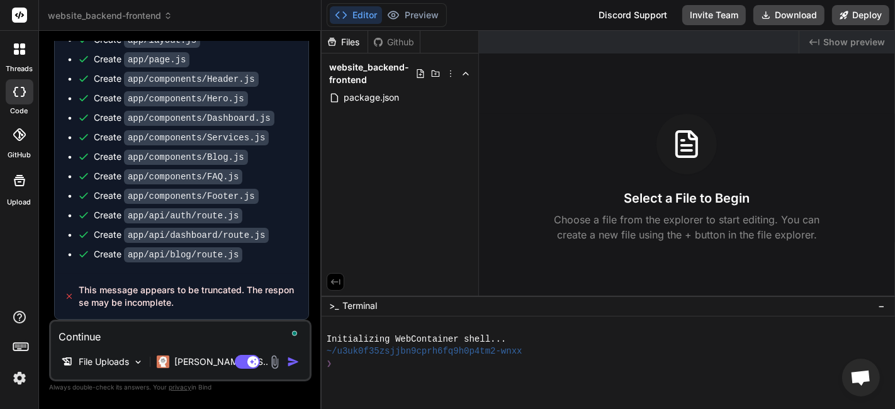
type textarea "Continue t"
type textarea "x"
type textarea "Continue th"
type textarea "x"
type textarea "Continue the"
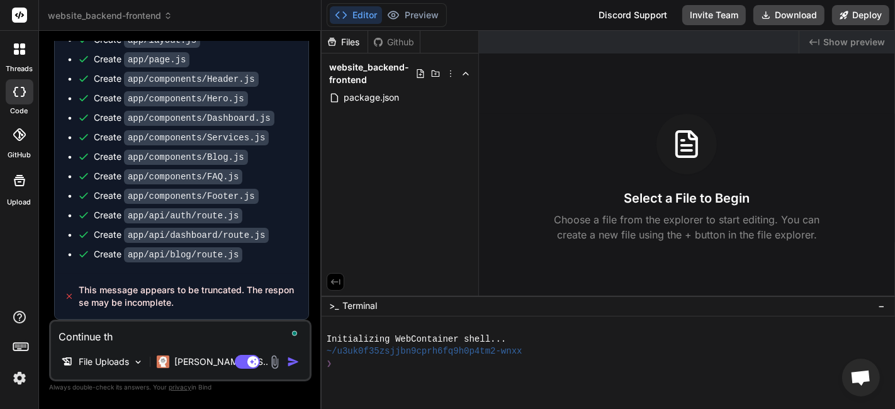
type textarea "x"
type textarea "Continue the"
type textarea "x"
type textarea "Continue the r"
type textarea "x"
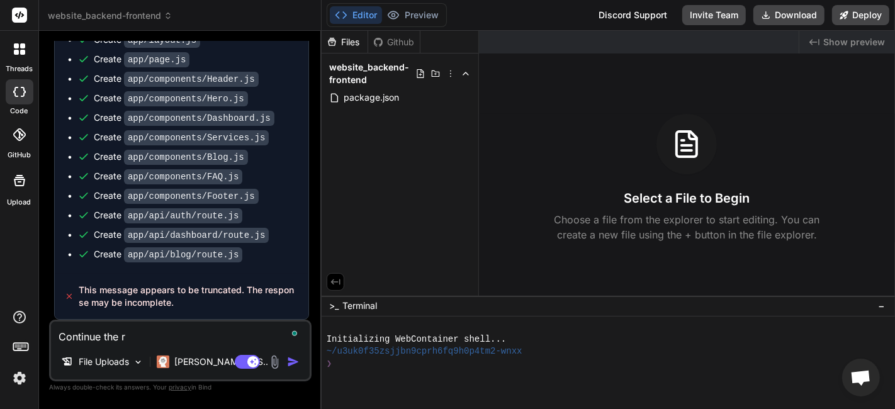
type textarea "Continue the re"
type textarea "x"
type textarea "Continue the res"
type textarea "x"
type textarea "Continue the resp"
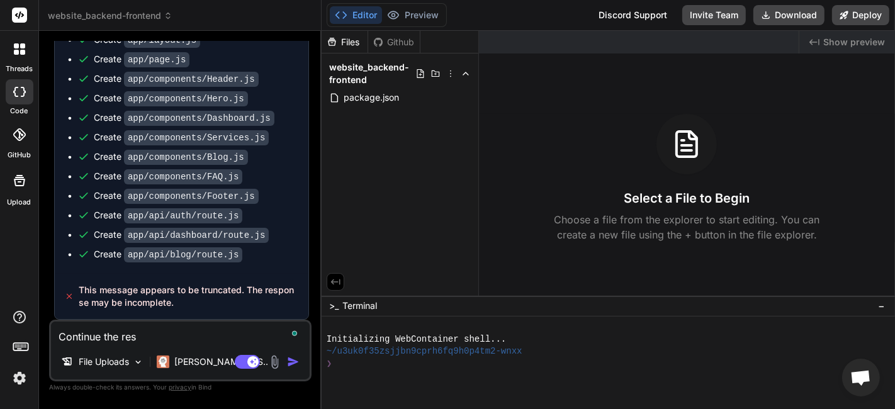
type textarea "x"
type textarea "Continue the respo"
type textarea "x"
type textarea "Continue the respon"
type textarea "x"
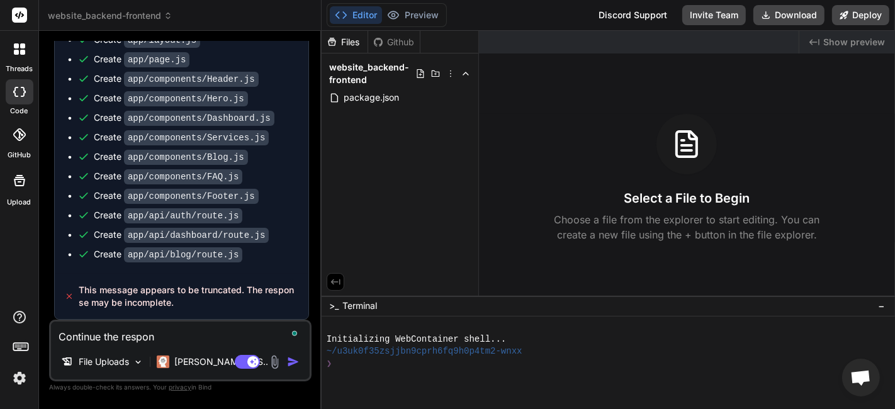
type textarea "Continue the respons"
type textarea "x"
type textarea "Continue the response"
type textarea "x"
type textarea "Continue the response"
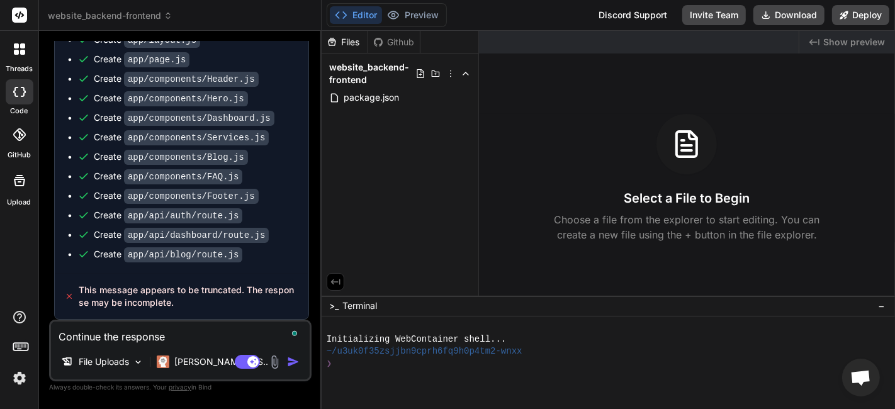
type textarea "x"
type textarea "Continue the response a"
type textarea "x"
type textarea "Continue the response an"
type textarea "x"
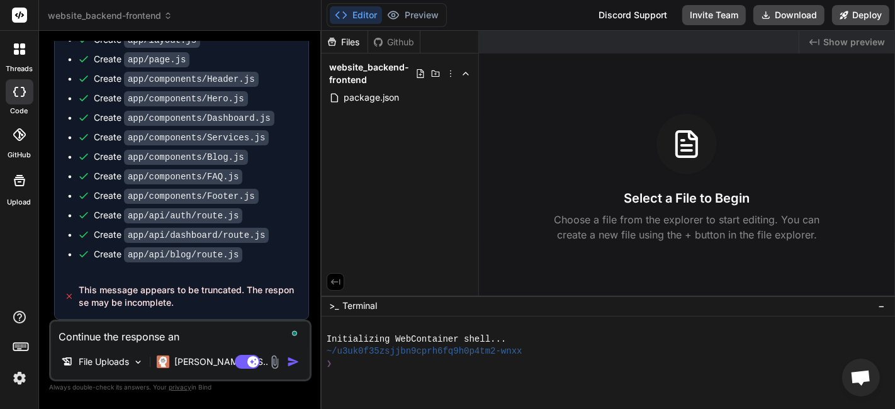
type textarea "Continue the response and"
type textarea "x"
type textarea "Continue the response and"
type textarea "x"
type textarea "Continue the response and i"
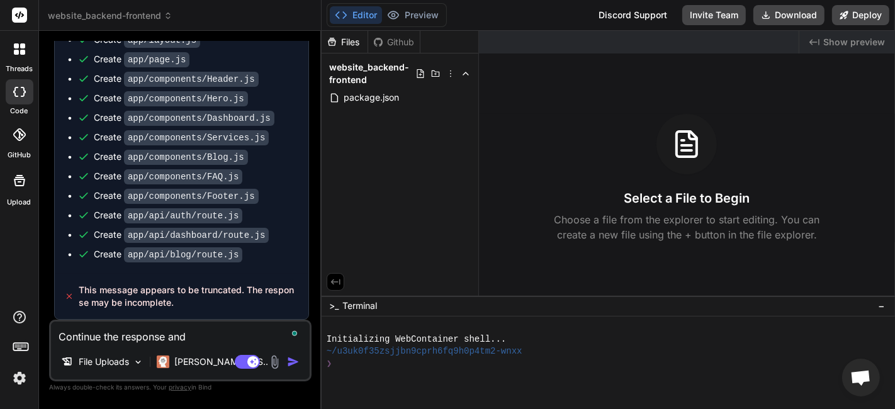
type textarea "x"
type textarea "Continue the response and"
type textarea "x"
type textarea "Continue the response and g"
type textarea "x"
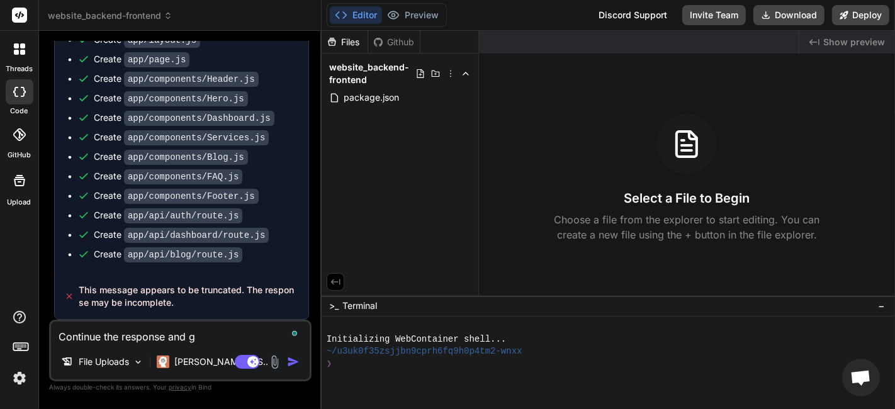
type textarea "Continue the response and gi"
type textarea "x"
type textarea "Continue the response and giv"
type textarea "x"
type textarea "Continue the response and give"
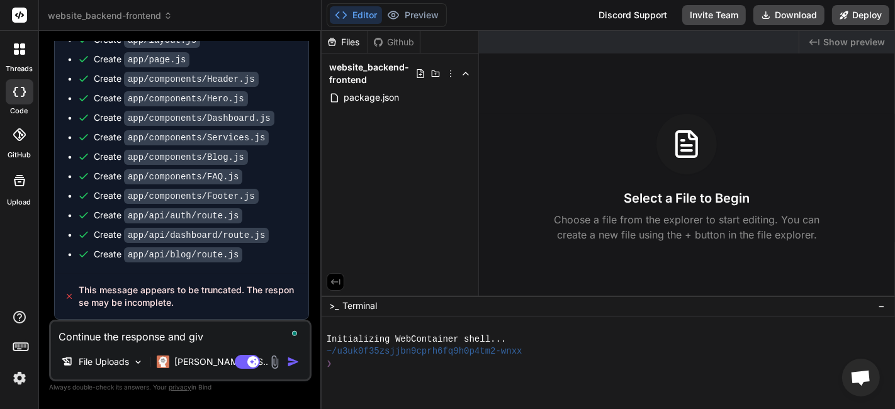
type textarea "x"
type textarea "Continue the response and give"
type textarea "x"
type textarea "Continue the response and give m"
type textarea "x"
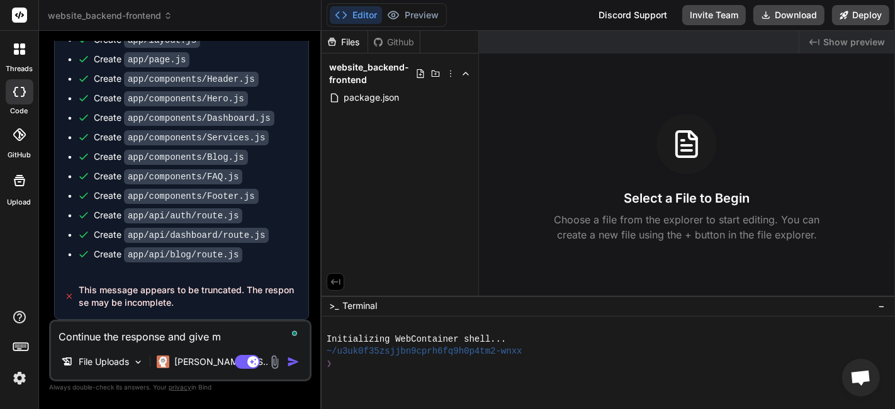
type textarea "Continue the response and give me"
type textarea "x"
type textarea "Continue the response and give meh"
type textarea "x"
type textarea "Continue the response and give meht"
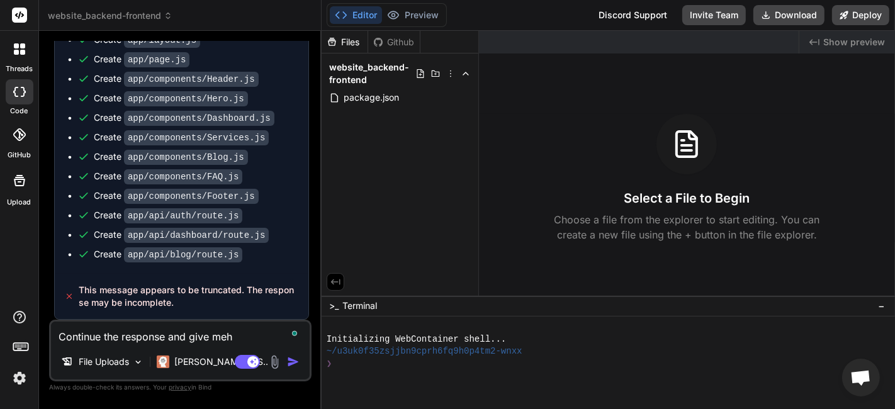
type textarea "x"
type textarea "Continue the response and give meh"
type textarea "x"
type textarea "Continue the response and give me"
type textarea "x"
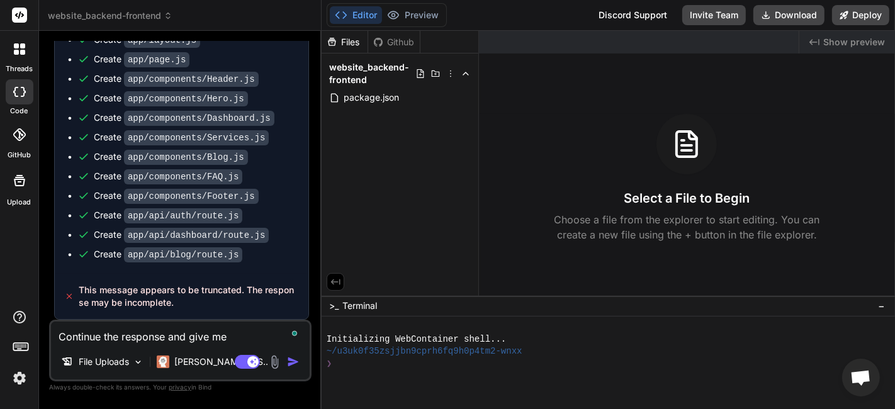
type textarea "Continue the response and give me"
type textarea "x"
type textarea "Continue the response and give me t"
type textarea "x"
type textarea "Continue the response and give me te"
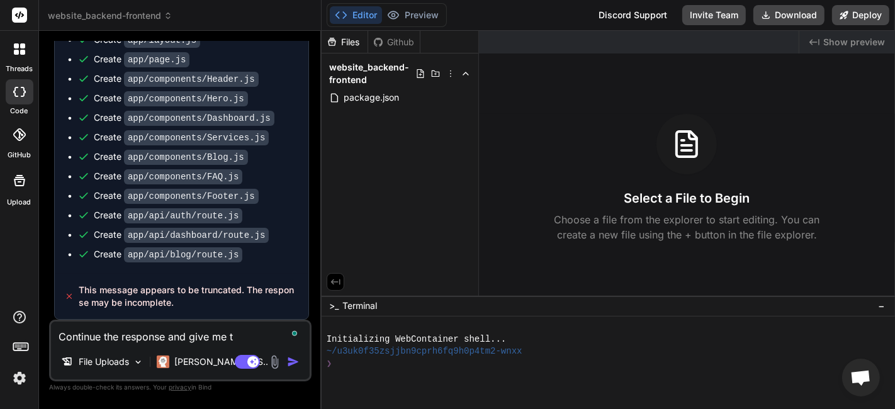
type textarea "x"
type textarea "Continue the response and give me te"
type textarea "x"
type textarea "Continue the response and give me te"
type textarea "x"
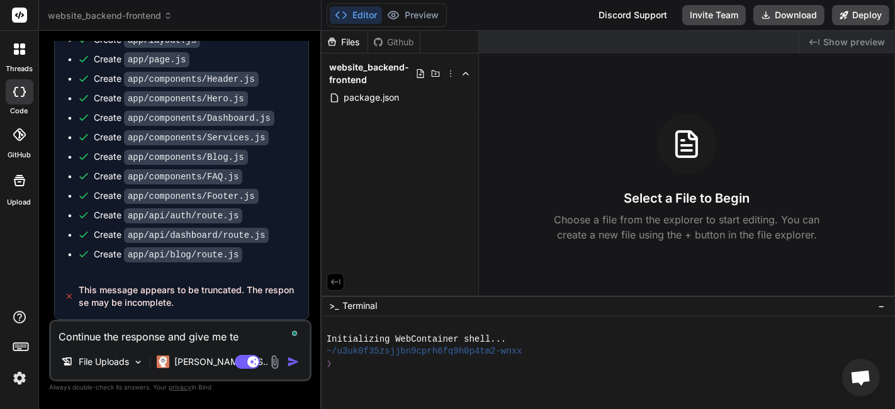
type textarea "Continue the response and give me t"
type textarea "x"
type textarea "Continue the response and give me th"
type textarea "x"
type textarea "Continue the response and give me the"
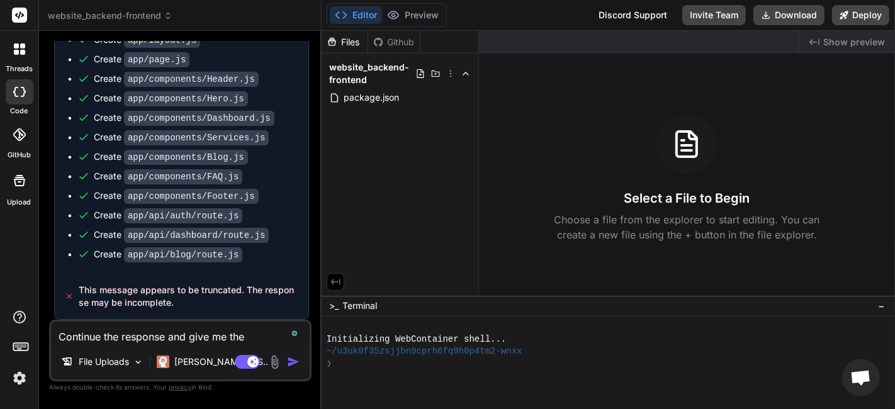
type textarea "x"
type textarea "Continue the response and give me the"
type textarea "x"
type textarea "Continue the response and give me the o"
type textarea "x"
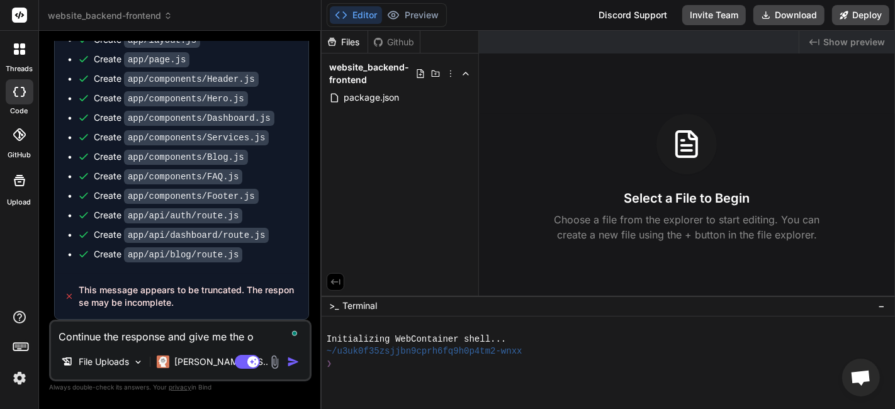
type textarea "Continue the response and give me the ou"
type textarea "x"
type textarea "Continue the response and give me the out"
type textarea "x"
type textarea "Continue the response and give me the outp"
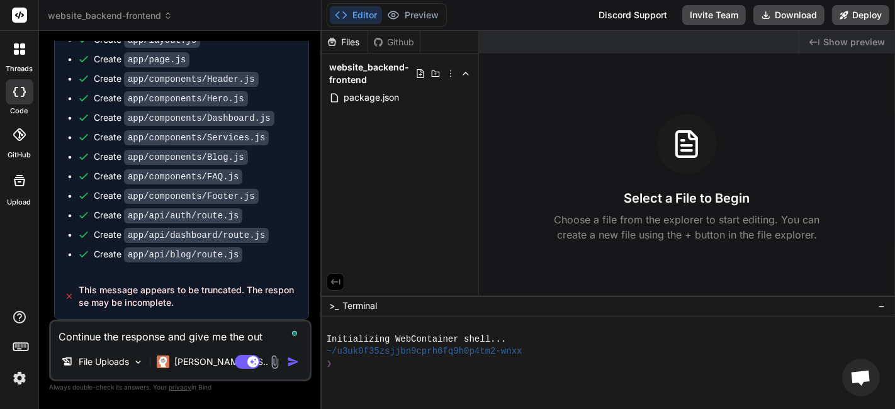
type textarea "x"
type textarea "Continue the response and give me the outpu"
type textarea "x"
type textarea "Continue the response and give me the output"
type textarea "x"
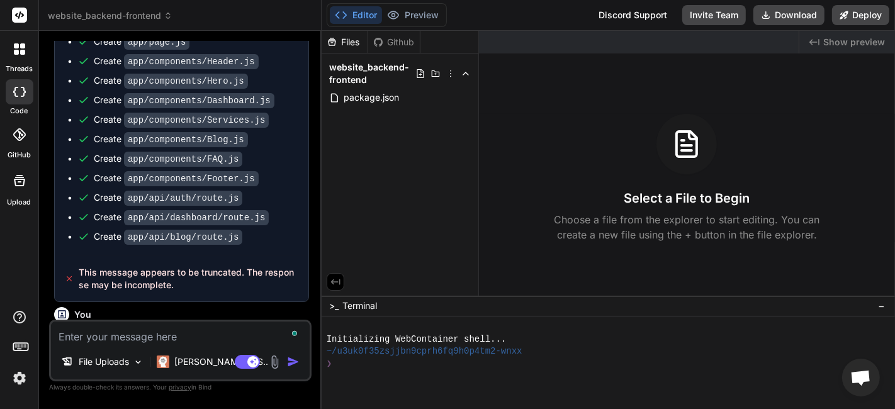
scroll to position [1041, 0]
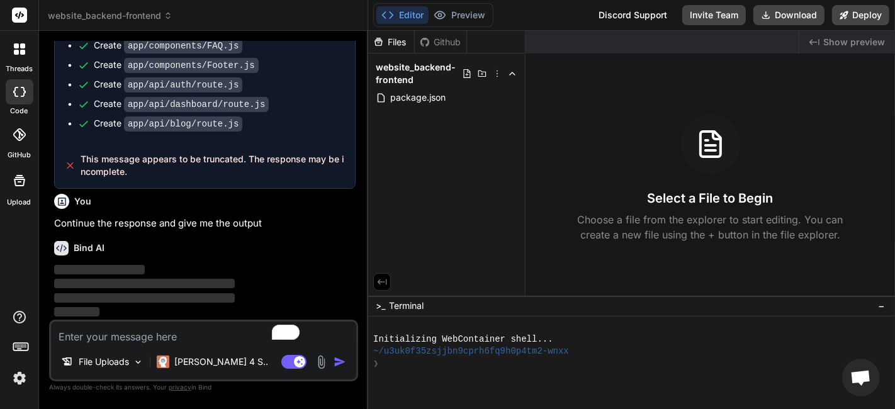
drag, startPoint x: 320, startPoint y: 181, endPoint x: 344, endPoint y: 185, distance: 24.9
click at [344, 185] on div "Bind AI Web Search Created with Pixso. Code Generator You Build a sophisticated…" at bounding box center [203, 220] width 329 height 378
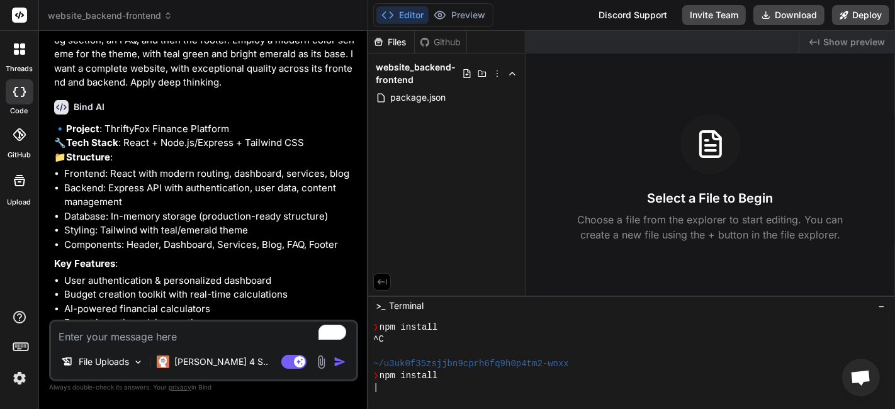
scroll to position [0, 0]
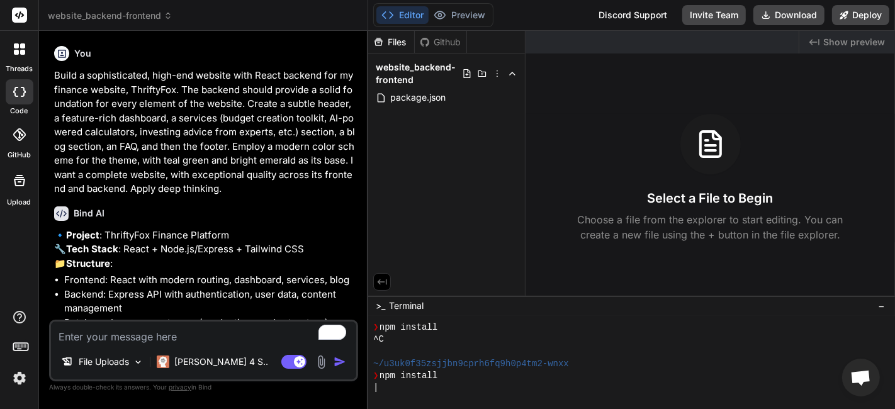
click at [162, 127] on p "Build a sophisticated, high-end website with React backend for my finance websi…" at bounding box center [205, 133] width 302 height 128
click at [161, 127] on p "Build a sophisticated, high-end website with React backend for my finance websi…" at bounding box center [205, 133] width 302 height 128
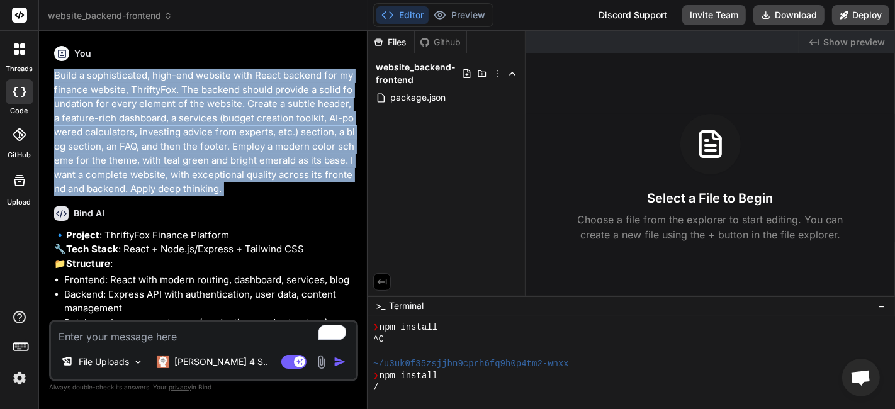
click at [161, 127] on p "Build a sophisticated, high-end website with React backend for my finance websi…" at bounding box center [205, 133] width 302 height 128
copy div "Build a sophisticated, high-end website with React backend for my finance websi…"
click at [98, 16] on span "website_backend-frontend" at bounding box center [110, 15] width 125 height 13
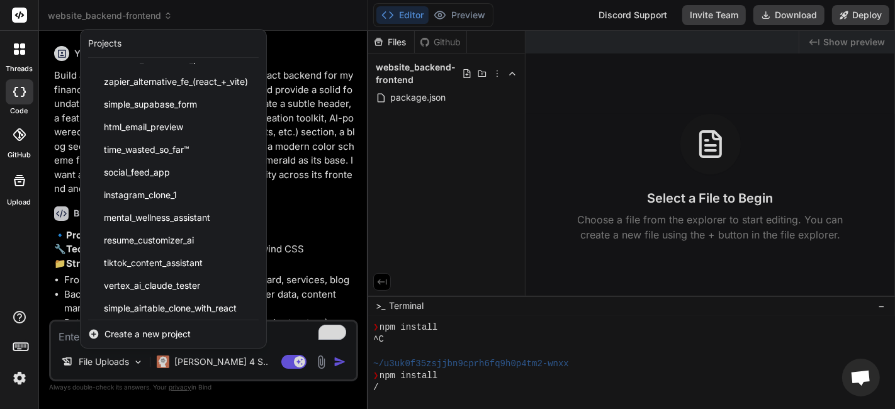
scroll to position [839, 0]
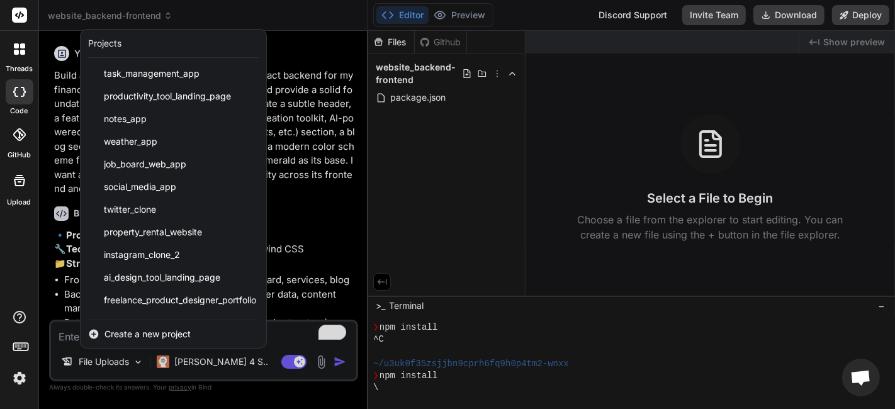
click at [181, 337] on span "Create a new project" at bounding box center [147, 334] width 86 height 13
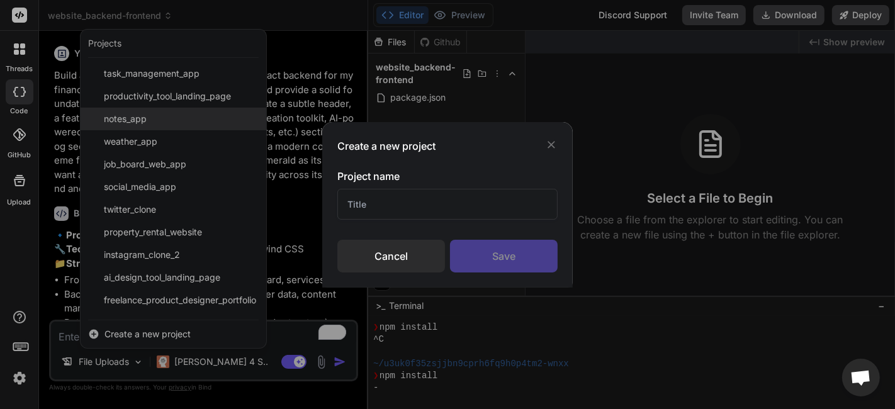
click at [265, 118] on div "Create a new project Project name Cancel Save" at bounding box center [447, 204] width 895 height 409
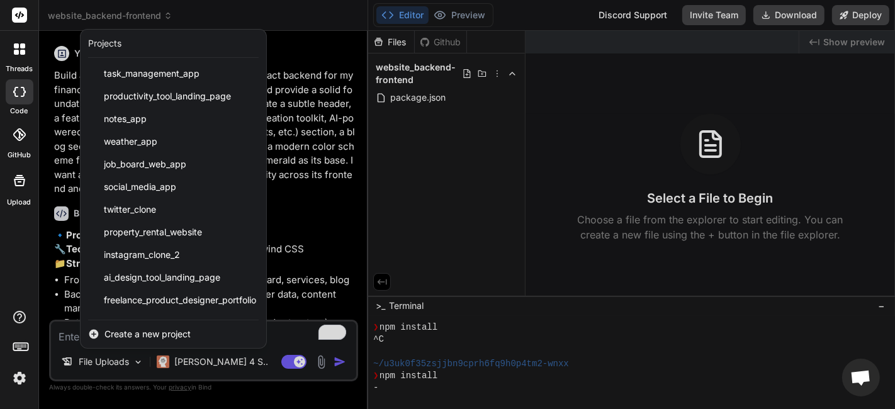
click at [10, 45] on div at bounding box center [19, 49] width 26 height 26
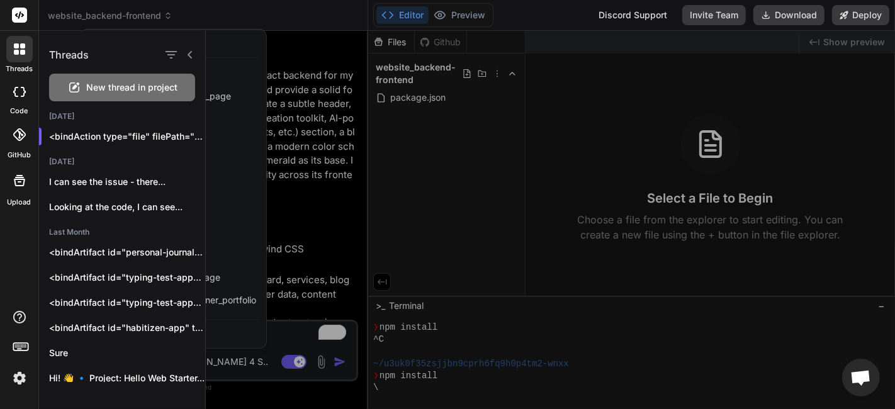
click at [113, 91] on span "New thread in project" at bounding box center [132, 87] width 91 height 13
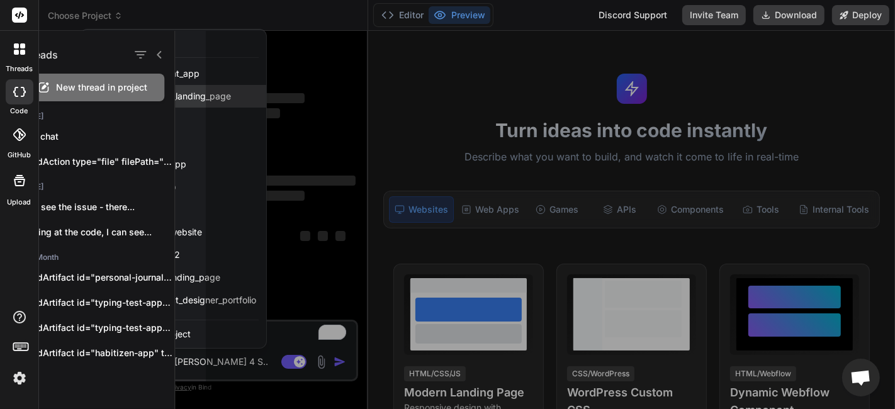
scroll to position [145, 0]
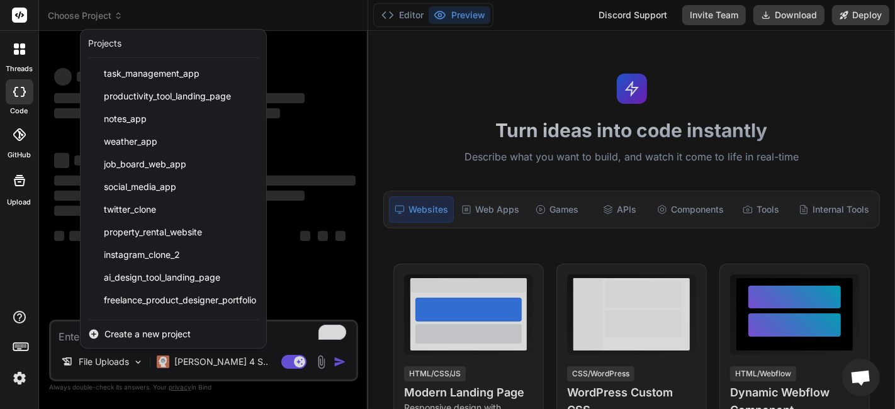
click at [341, 96] on div at bounding box center [447, 204] width 895 height 409
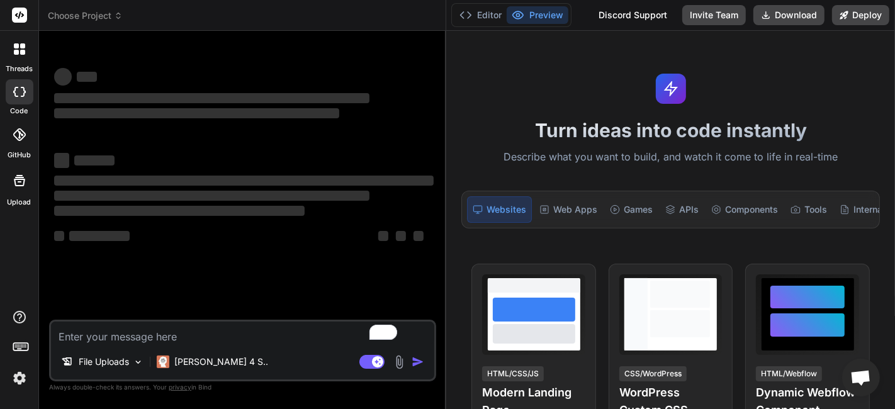
drag, startPoint x: 368, startPoint y: 121, endPoint x: 426, endPoint y: 140, distance: 61.7
click at [426, 140] on div "Bind AI Web Search Created with Pixso. Code Generator ‌ ‌ ‌ ‌ ‌ ‌ ‌ ‌ ‌ ‌ ‌ ‌ ‌…" at bounding box center [242, 220] width 407 height 378
type textarea "x"
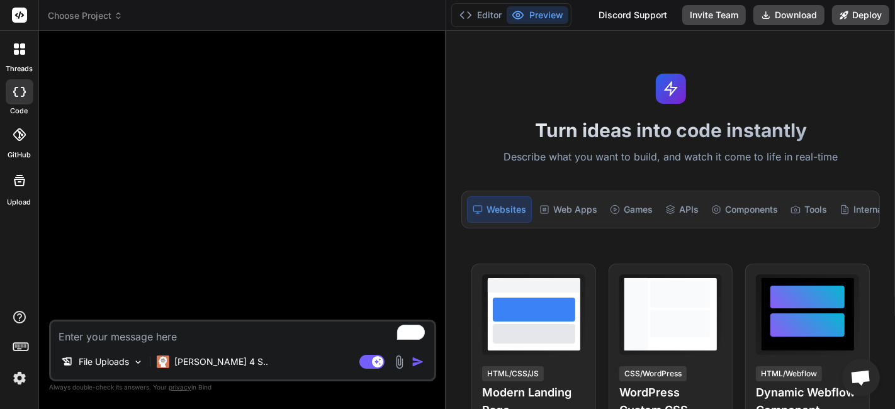
click at [194, 330] on textarea "To enrich screen reader interactions, please activate Accessibility in Grammarl…" at bounding box center [242, 333] width 383 height 23
paste textarea "Build a sophisticated, high-end website with React backend for my finance websi…"
type textarea "Build a sophisticated, high-end website with React backend for my finance websi…"
type textarea "x"
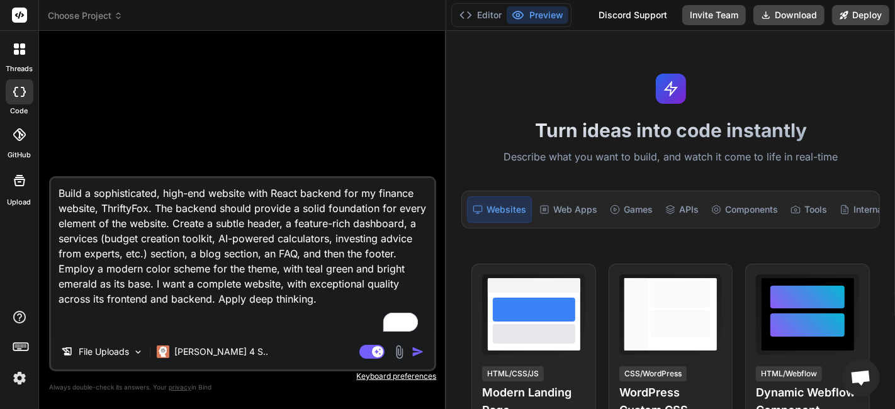
scroll to position [0, 0]
type textarea "Build a sophisticated, high-end website with React backend for my finance websi…"
type textarea "x"
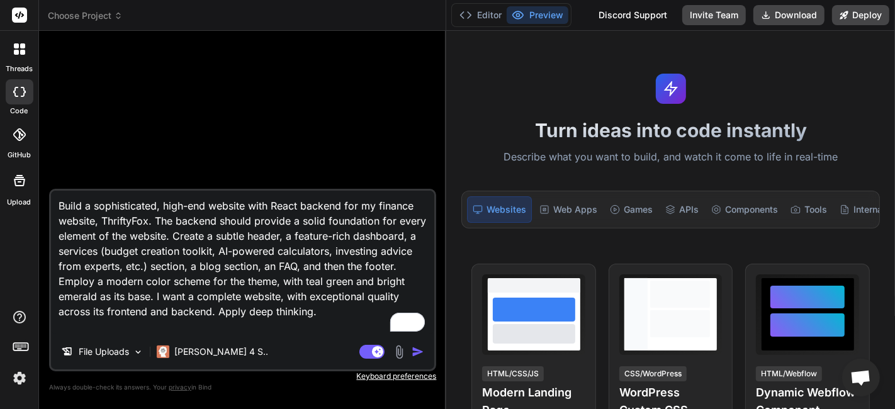
click at [282, 201] on textarea "Build a sophisticated, high-end website with React backend for my finance websi…" at bounding box center [242, 263] width 383 height 144
type textarea "Build a sophisticated, high-end website with Nbackend for my finance website, T…"
type textarea "x"
type textarea "Build a sophisticated, high-end website with Nebackend for my finance website, …"
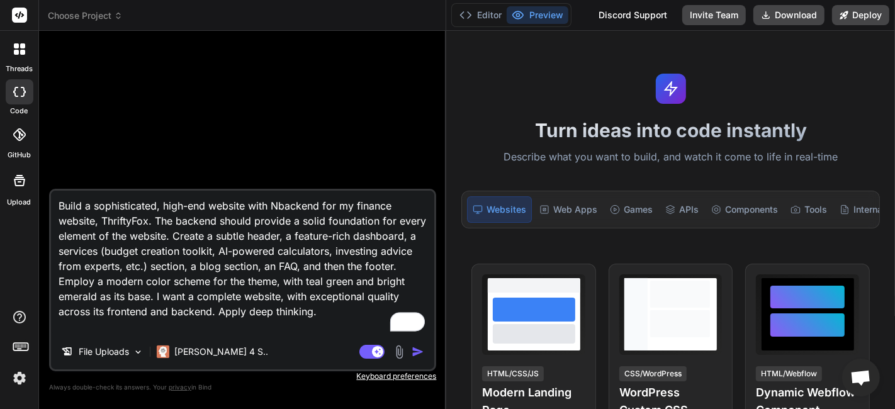
type textarea "x"
type textarea "Build a sophisticated, high-end website with Nexbackend for my finance website,…"
type textarea "x"
type textarea "Build a sophisticated, high-end website with Nextbackend for my finance website…"
type textarea "x"
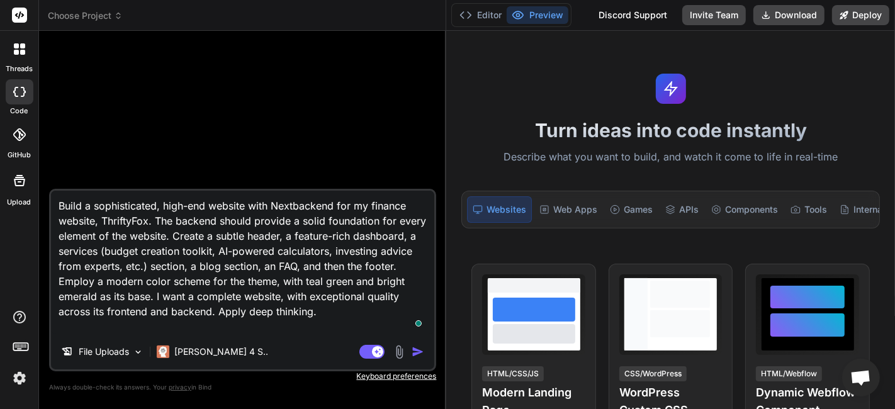
type textarea "Build a sophisticated, high-end website with backend for my finance website, Th…"
type textarea "x"
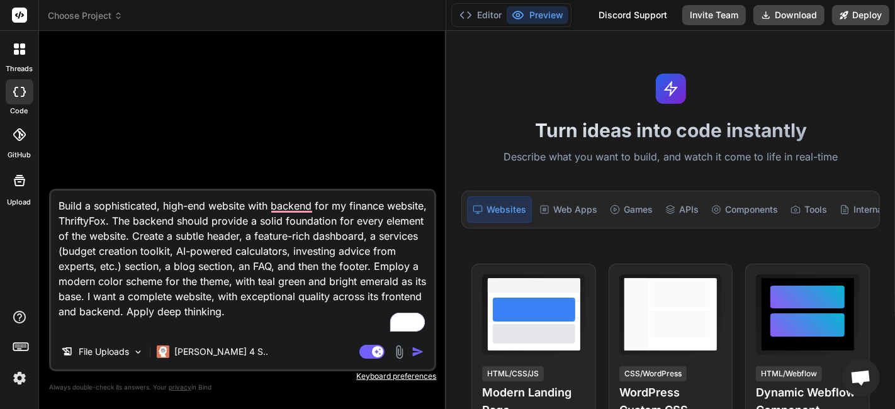
type textarea "Build a sophisticated, high-end website with for my finance website, ThriftyFox…"
type textarea "x"
type textarea "Build a sophisticated, high-end website for my finance website, ThriftyFox. The…"
type textarea "x"
type textarea "Build a sophisticated, high-end website u for my finance website, ThriftyFox. T…"
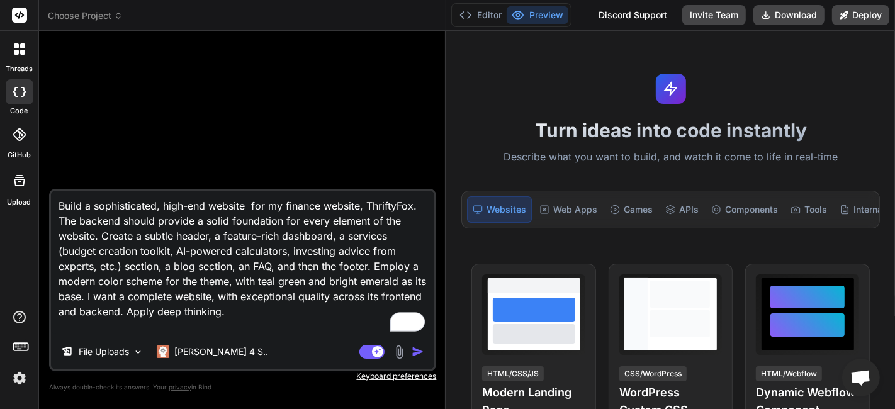
type textarea "x"
type textarea "Build a sophisticated, high-end website us for my finance website, ThriftyFox. …"
type textarea "x"
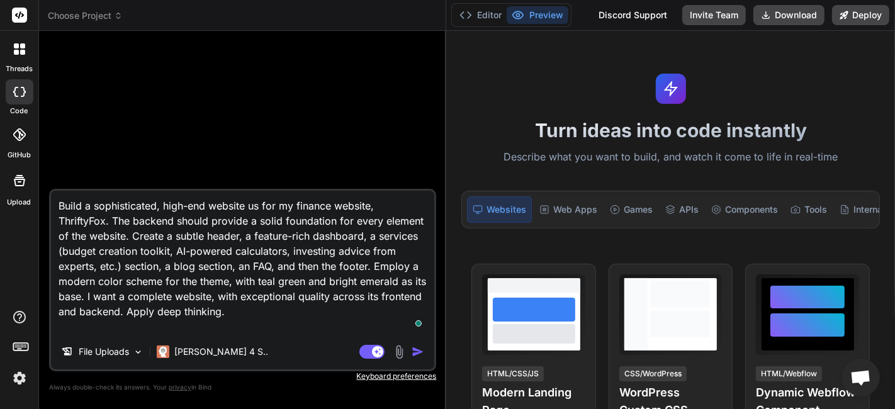
type textarea "Build a sophisticated, high-end website usi for my finance website, ThriftyFox.…"
type textarea "x"
type textarea "Build a sophisticated, high-end website usin for my finance website, ThriftyFox…"
type textarea "x"
type textarea "Build a sophisticated, high-end website usin for my finance website, ThriftyFox…"
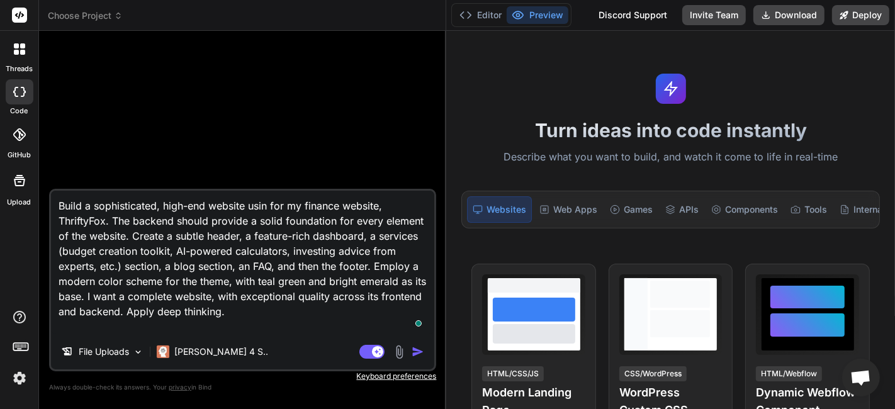
type textarea "x"
type textarea "Build a sophisticated, high-end website usin for my finance website, ThriftyFox…"
type textarea "x"
type textarea "Build a sophisticated, high-end website using for my finance website, ThriftyFo…"
type textarea "x"
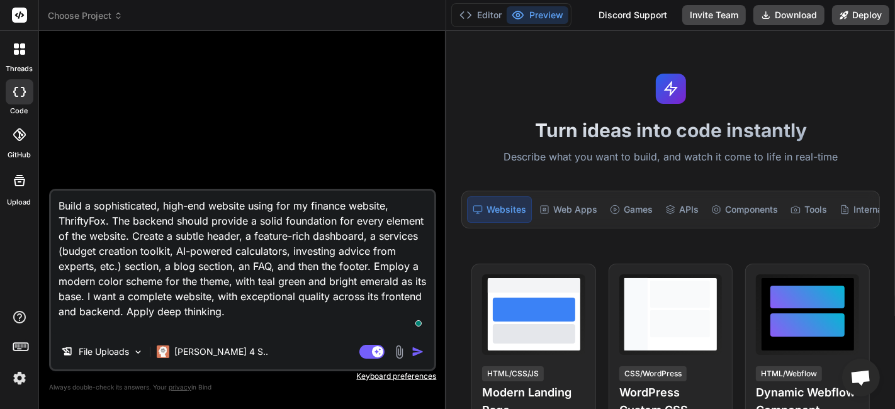
type textarea "Build a sophisticated, high-end website using for my finance website, ThriftyFo…"
type textarea "x"
type textarea "Build a sophisticated, high-end website using N for my finance website, Thrifty…"
type textarea "x"
type textarea "Build a sophisticated, high-end website using Ne for my finance website, Thrift…"
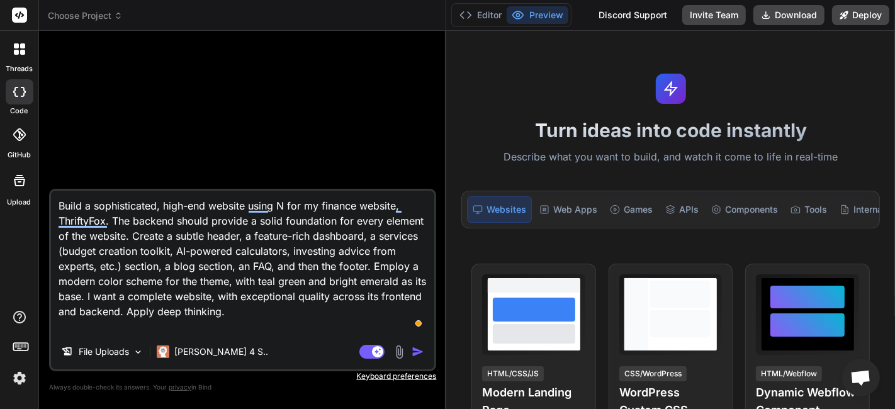
type textarea "x"
type textarea "Build a sophisticated, high-end website using Nex for my finance website, Thrif…"
type textarea "x"
type textarea "Build a sophisticated, high-end website using Next for my finance website, Thri…"
type textarea "x"
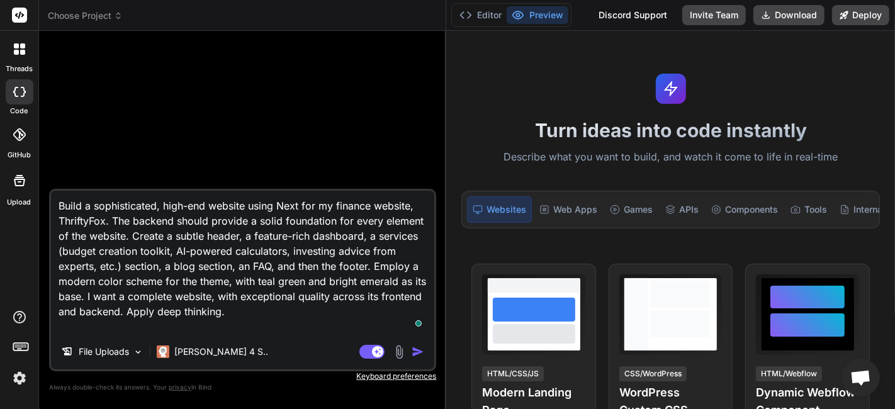
type textarea "Build a sophisticated, high-end website using Next, for my finance website, Thr…"
type textarea "x"
type textarea "Build a sophisticated, high-end website using Next for my finance website, Thri…"
type textarea "x"
type textarea "Build a sophisticated, high-end website using Next. for my finance website, Thr…"
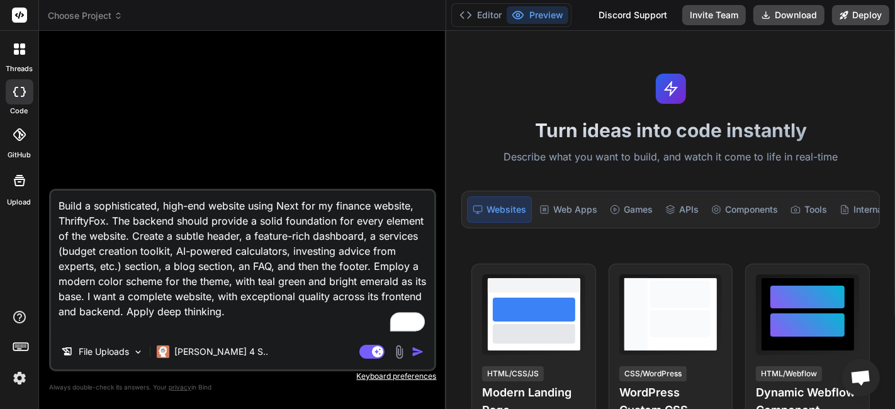
type textarea "x"
type textarea "Build a sophisticated, high-end website using Next.j for my finance website, Th…"
type textarea "x"
type textarea "Build a sophisticated, high-end website using Next.js for my finance website, T…"
type textarea "x"
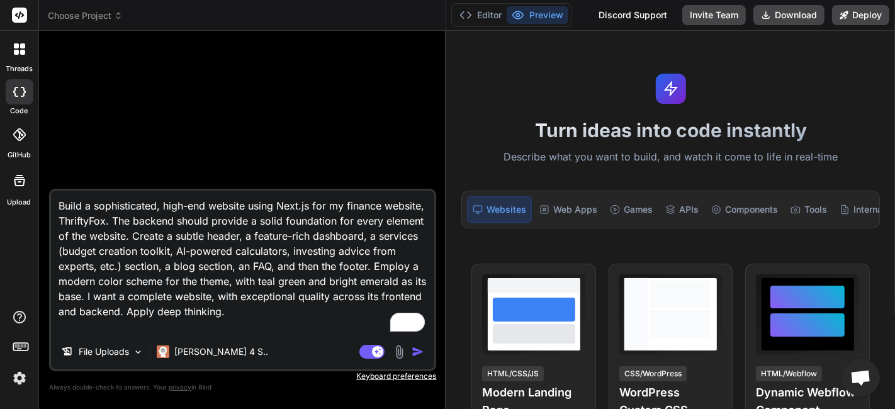
click at [92, 239] on textarea "Build a sophisticated, high-end website using Next.js for my finance website, T…" at bounding box center [242, 263] width 383 height 144
click at [156, 234] on textarea "Build a sophisticated, high-end website using Next.js for my finance website, T…" at bounding box center [242, 263] width 383 height 144
click at [201, 234] on textarea "Build a sophisticated, high-end website using Next.js for my finance website, T…" at bounding box center [242, 263] width 383 height 144
click at [266, 317] on textarea "Build a sophisticated, high-end website using Next.js for my finance website, T…" at bounding box center [242, 263] width 383 height 144
drag, startPoint x: 254, startPoint y: 321, endPoint x: 178, endPoint y: 322, distance: 76.2
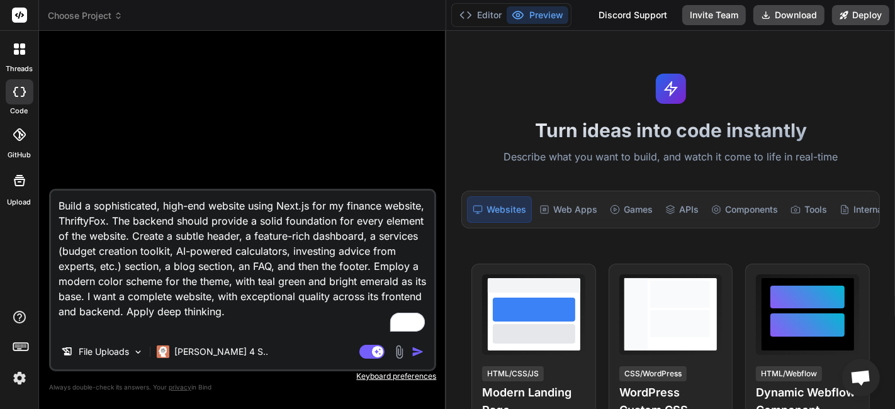
click at [187, 324] on textarea "Build a sophisticated, high-end website using Next.js for my finance website, T…" at bounding box center [242, 263] width 383 height 144
click at [129, 311] on textarea "Build a sophisticated, high-end website using Next.js for my finance website, T…" at bounding box center [242, 263] width 383 height 144
drag, startPoint x: 126, startPoint y: 310, endPoint x: 250, endPoint y: 312, distance: 124.0
click at [250, 312] on textarea "Build a sophisticated, high-end website using Next.js for my finance website, T…" at bounding box center [242, 263] width 383 height 144
type textarea "Build a sophisticated, high-end website using Next.js for my finance website, T…"
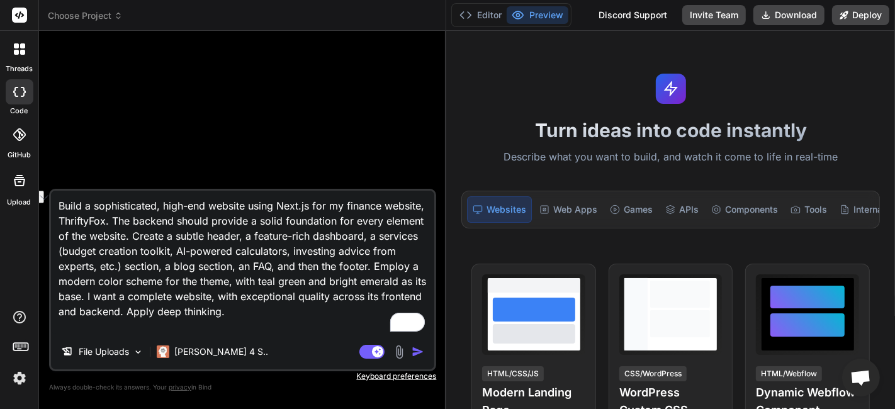
type textarea "x"
type textarea "Build a sophisticated, high-end website using Next.js for my finance website, T…"
type textarea "x"
type textarea "Build a sophisticated, high-end website using Next.js for my finance website, T…"
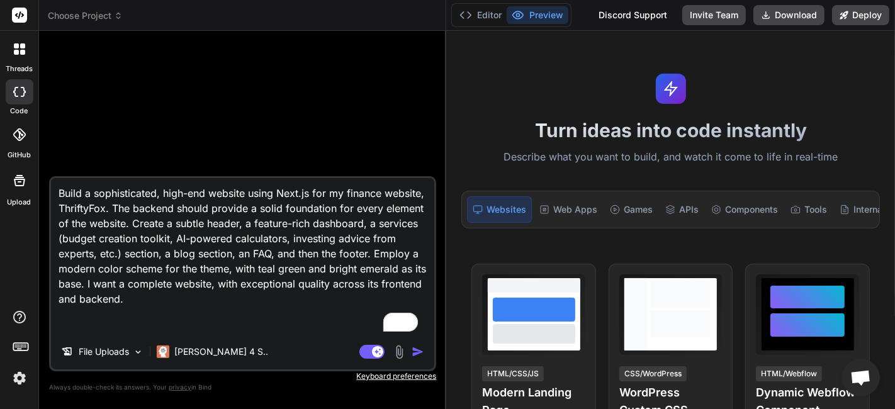
type textarea "x"
type textarea "Build a sophisticated, high-end website using Next.js for my finance website, T…"
type textarea "x"
type textarea "Build a sophisticated, high-end website using Next.js for my finance website, T…"
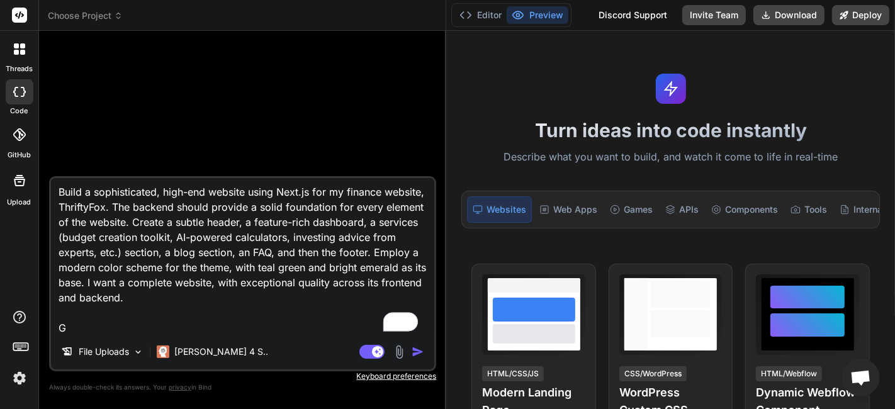
type textarea "x"
type textarea "Build a sophisticated, high-end website using Next.js for my finance website, T…"
type textarea "x"
type textarea "Build a sophisticated, high-end website using Next.js for my finance website, T…"
type textarea "x"
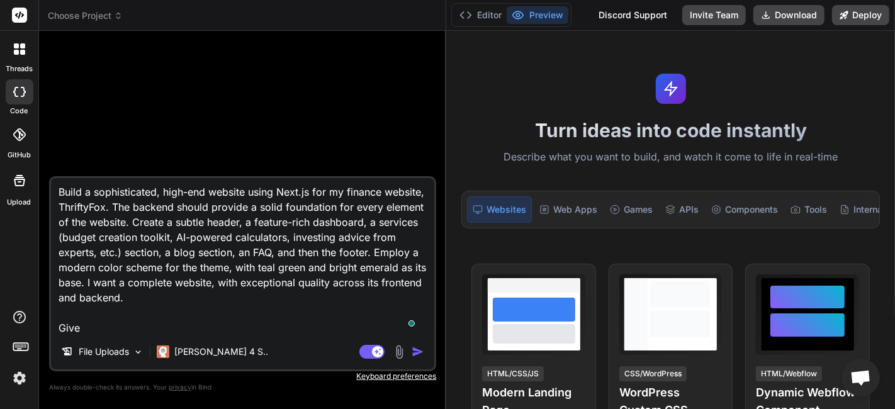
type textarea "Build a sophisticated, high-end website using Next.js for my finance website, T…"
type textarea "x"
type textarea "Build a sophisticated, high-end website using Next.js for my finance website, T…"
type textarea "x"
type textarea "Build a sophisticated, high-end website using Next.js for my finance website, T…"
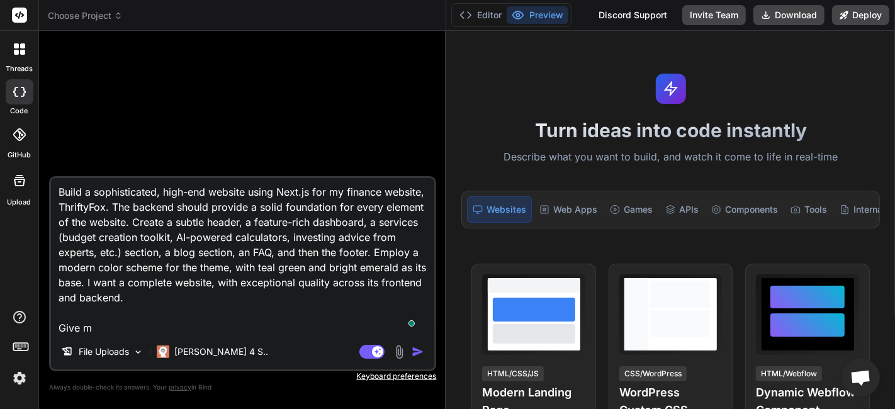
type textarea "x"
type textarea "Build a sophisticated, high-end website using Next.js for my finance website, T…"
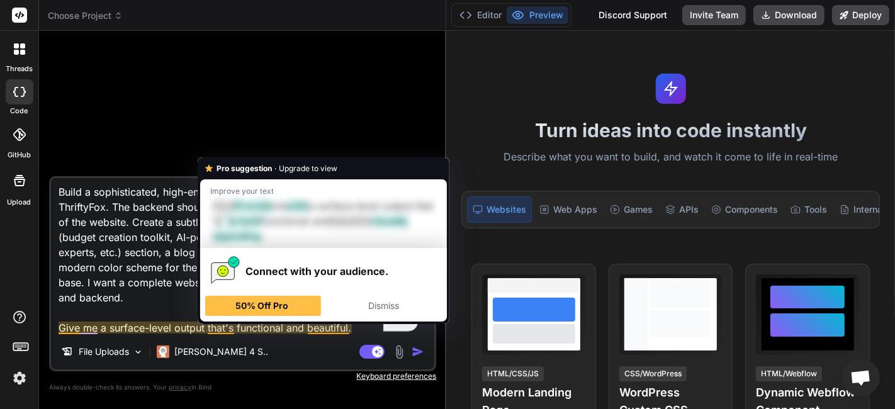
click at [205, 321] on div "Pro suggestion · Upgrade to view Improve your text Give Provide me with a surfa…" at bounding box center [324, 240] width 252 height 167
click at [143, 265] on textarea "Build a sophisticated, high-end website using Next.js for my finance website, T…" at bounding box center [242, 256] width 383 height 156
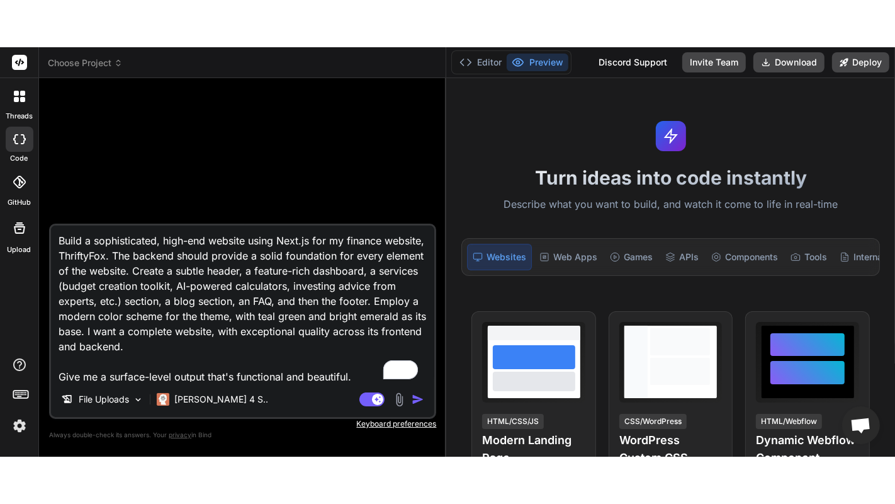
scroll to position [0, 0]
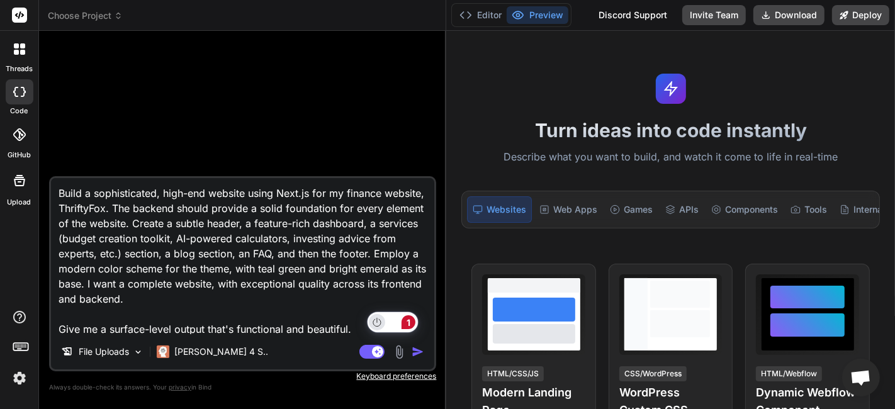
click at [373, 322] on icon "Turn off Grammarly on this website" at bounding box center [377, 322] width 8 height 8
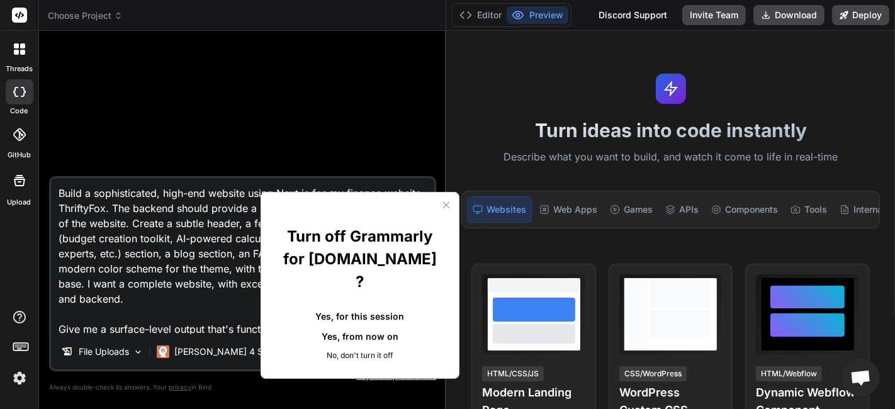
click at [378, 306] on button "Yes, for this session" at bounding box center [359, 316] width 157 height 20
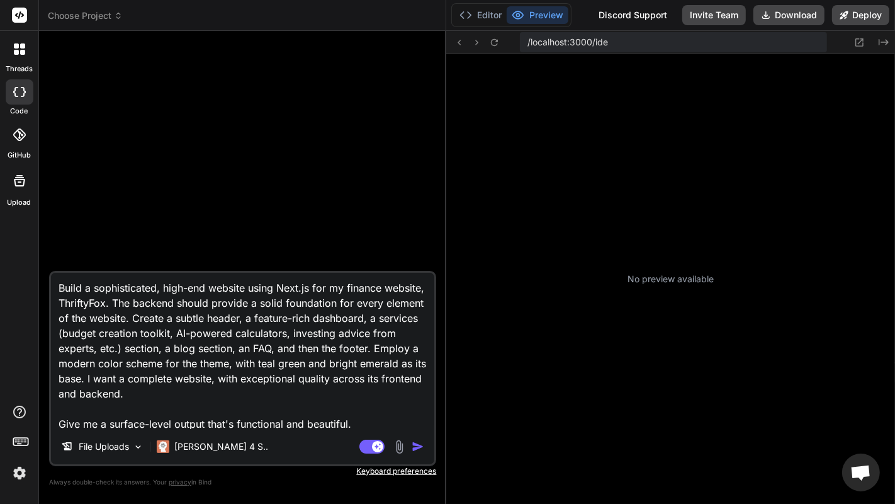
scroll to position [109, 0]
click at [395, 216] on div at bounding box center [244, 156] width 385 height 230
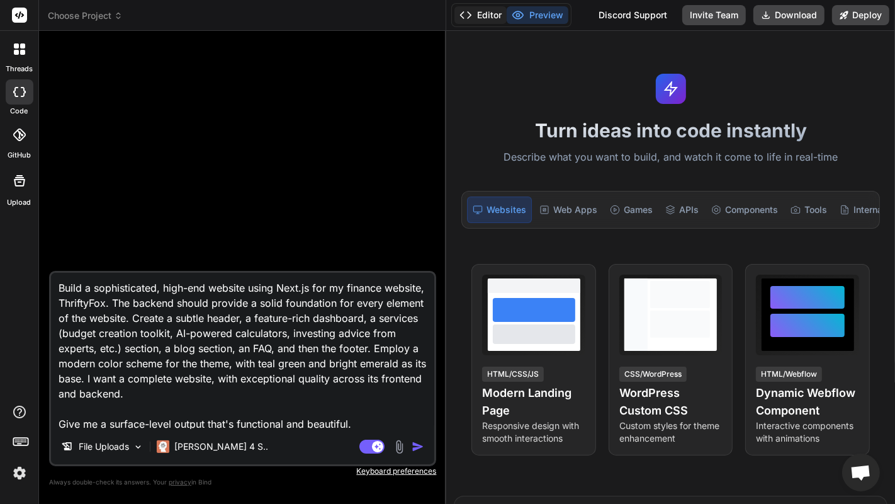
click at [489, 21] on button "Editor" at bounding box center [480, 15] width 52 height 18
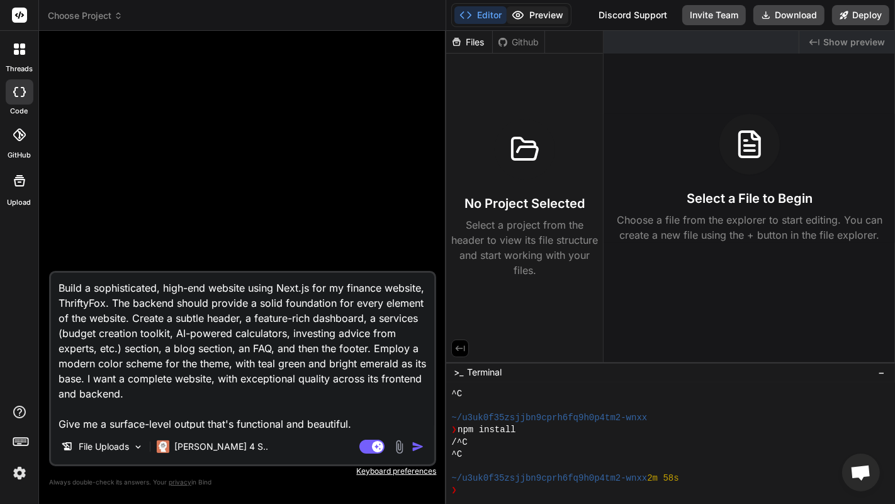
click at [519, 18] on icon at bounding box center [518, 15] width 13 height 13
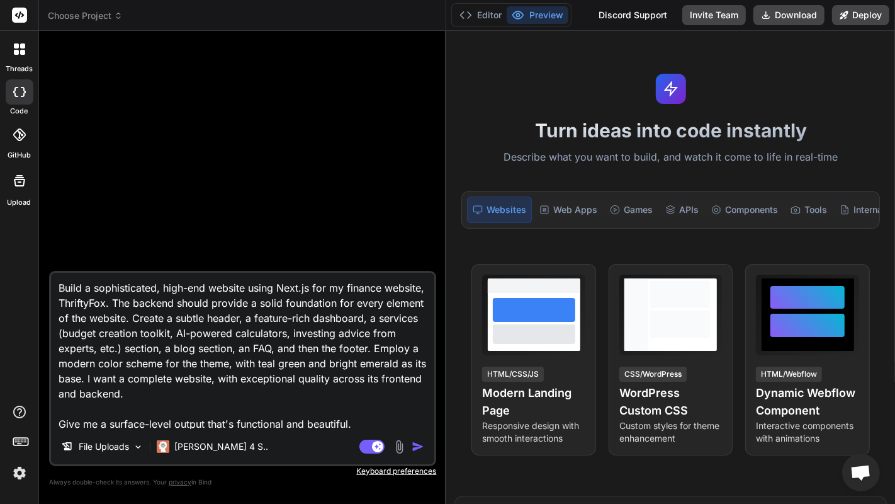
scroll to position [17, 0]
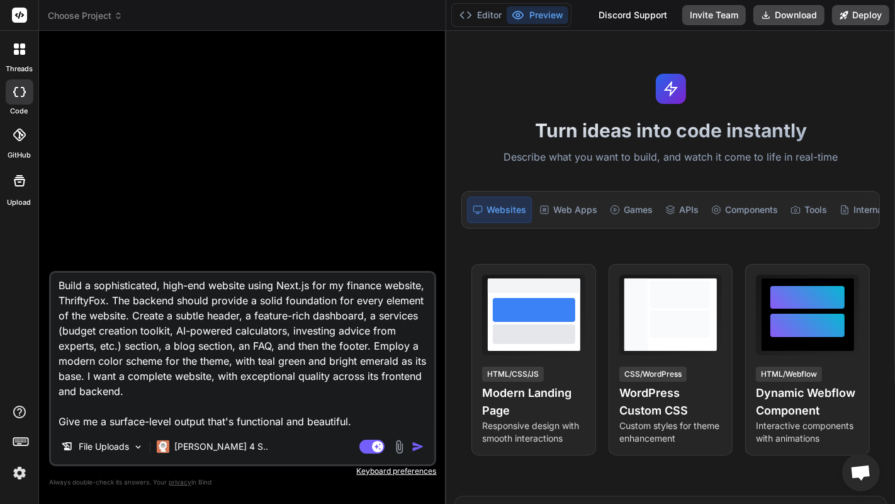
drag, startPoint x: 57, startPoint y: 290, endPoint x: 330, endPoint y: 387, distance: 290.1
click at [356, 409] on textarea "Build a sophisticated, high-end website using Next.js for my finance website, T…" at bounding box center [242, 351] width 383 height 156
click at [300, 360] on textarea "Build a sophisticated, high-end website using Next.js for my finance website, T…" at bounding box center [242, 351] width 383 height 156
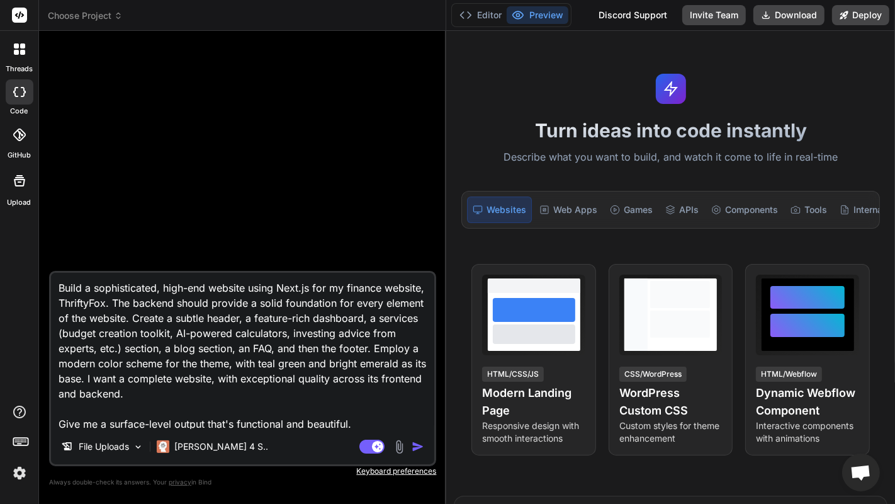
drag, startPoint x: 312, startPoint y: 287, endPoint x: 274, endPoint y: 290, distance: 38.5
click at [274, 290] on textarea "Build a sophisticated, high-end website using Next.js for my finance website, T…" at bounding box center [242, 351] width 383 height 156
click at [339, 346] on textarea "Build a sophisticated, high-end website using Next.js for my finance website, T…" at bounding box center [242, 351] width 383 height 156
click at [101, 409] on p "File Uploads" at bounding box center [104, 446] width 50 height 13
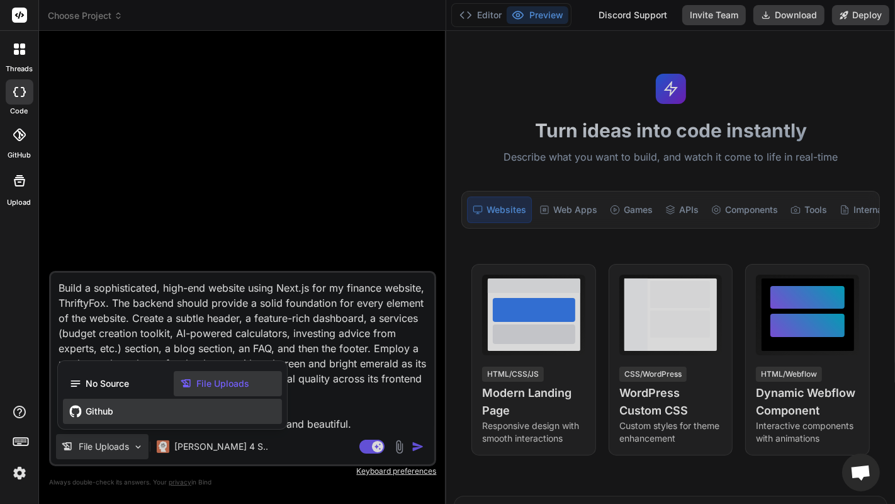
click at [120, 407] on div "Github" at bounding box center [172, 410] width 219 height 25
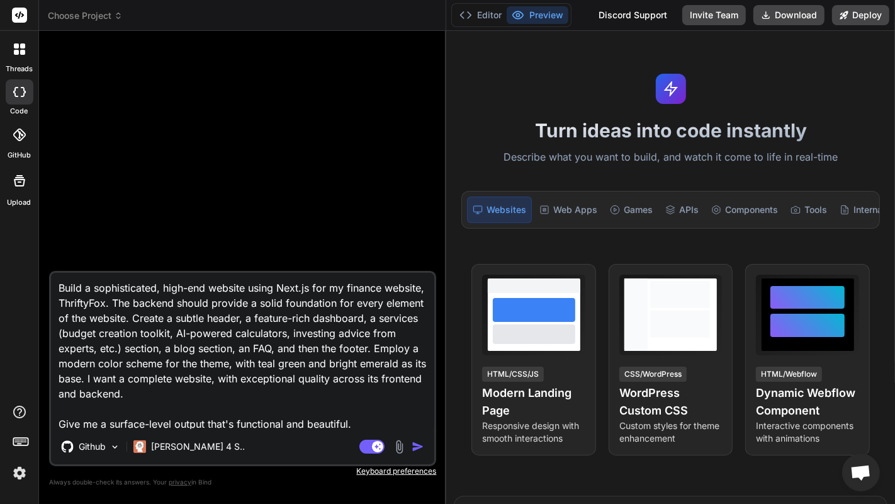
click at [32, 138] on div at bounding box center [20, 135] width 28 height 28
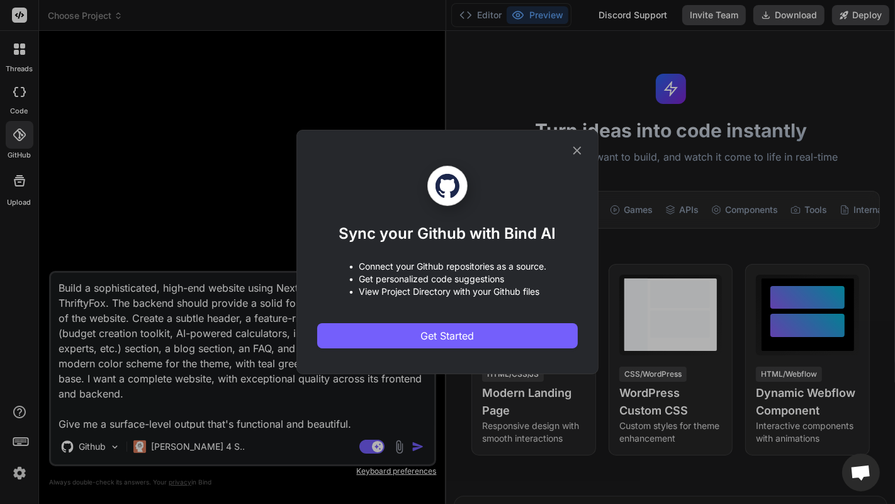
click at [183, 237] on div "Sync your Github with Bind AI • Connect your Github repositories as a source. •…" at bounding box center [447, 252] width 895 height 504
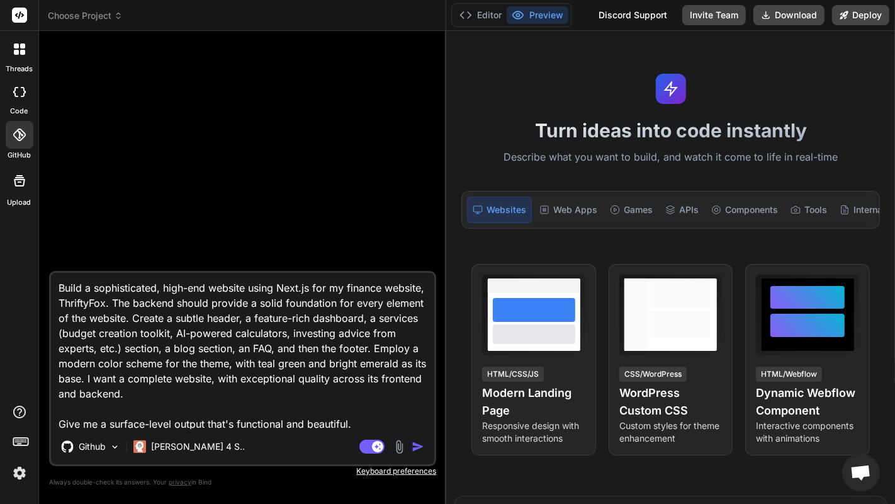
click at [4, 181] on div at bounding box center [19, 181] width 30 height 30
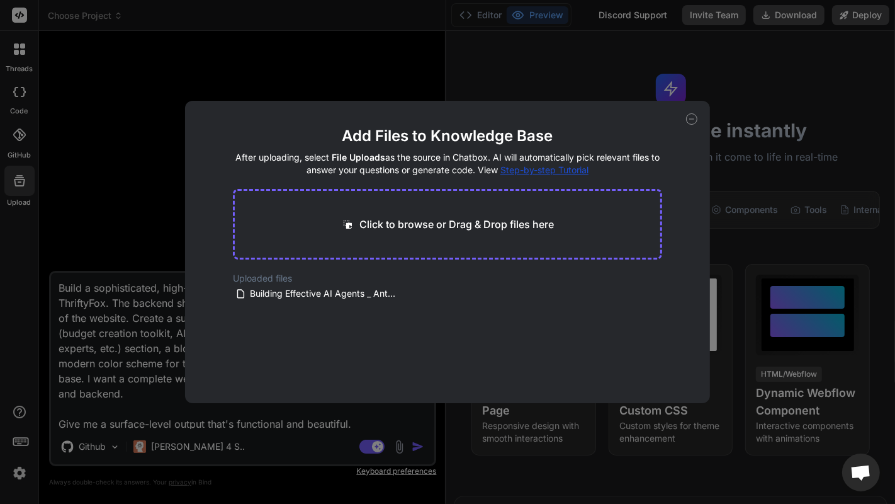
click at [691, 117] on icon at bounding box center [691, 118] width 11 height 11
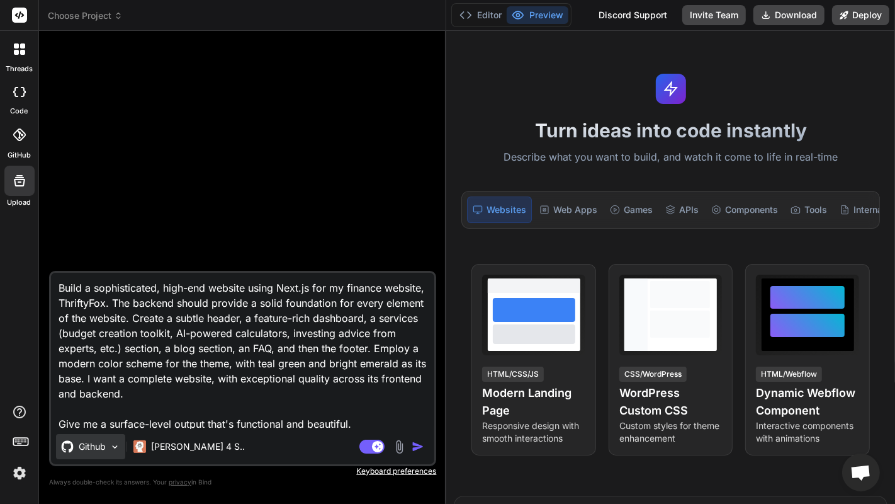
click at [104, 409] on p "Github" at bounding box center [92, 446] width 27 height 13
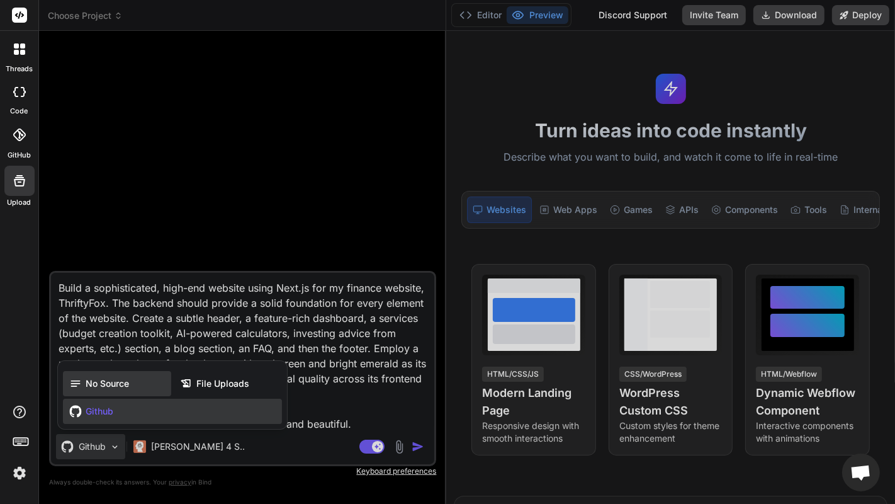
click at [110, 385] on span "No Source" at bounding box center [107, 383] width 43 height 13
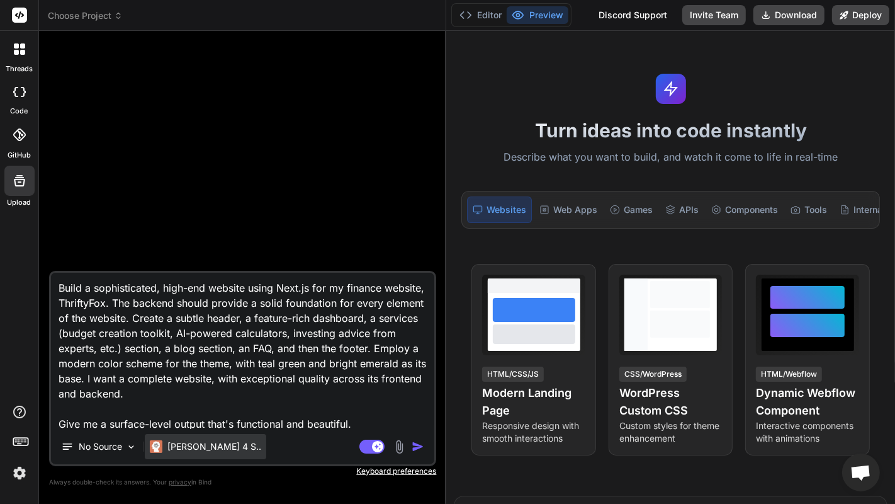
click at [195, 409] on p "[PERSON_NAME] 4 S.." at bounding box center [214, 446] width 94 height 13
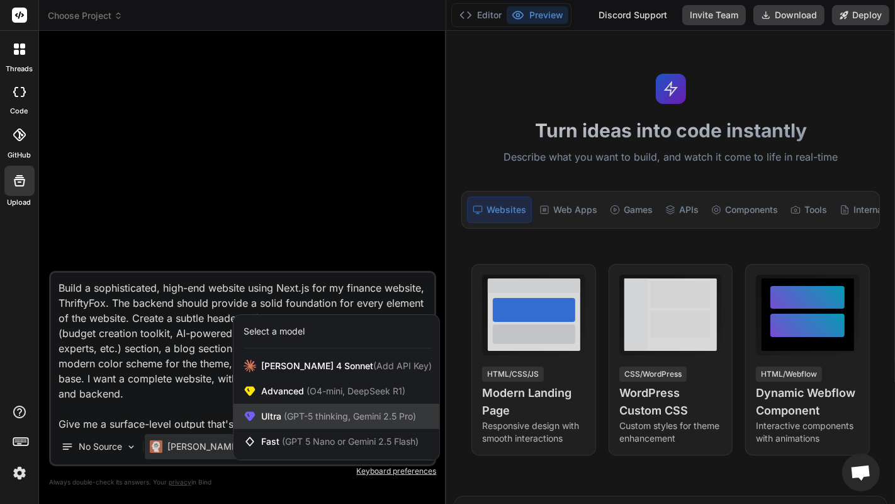
click at [307, 405] on div "Ultra (GPT-5 thinking, Gemini 2.5 Pro)" at bounding box center [337, 416] width 206 height 25
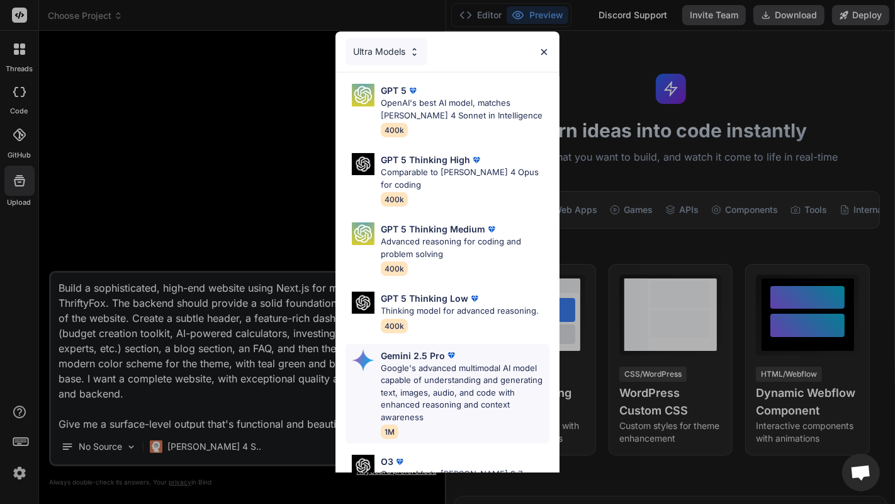
scroll to position [164, 0]
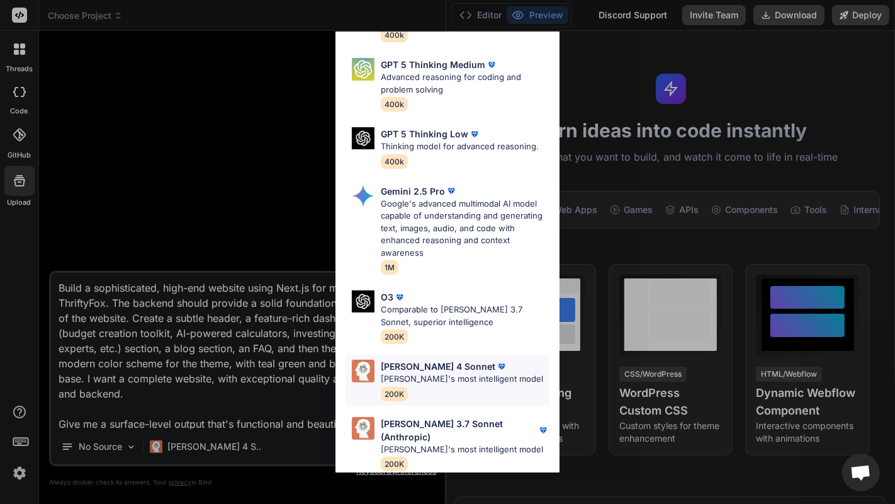
click at [439, 366] on p "[PERSON_NAME] 4 Sonnet" at bounding box center [438, 365] width 115 height 13
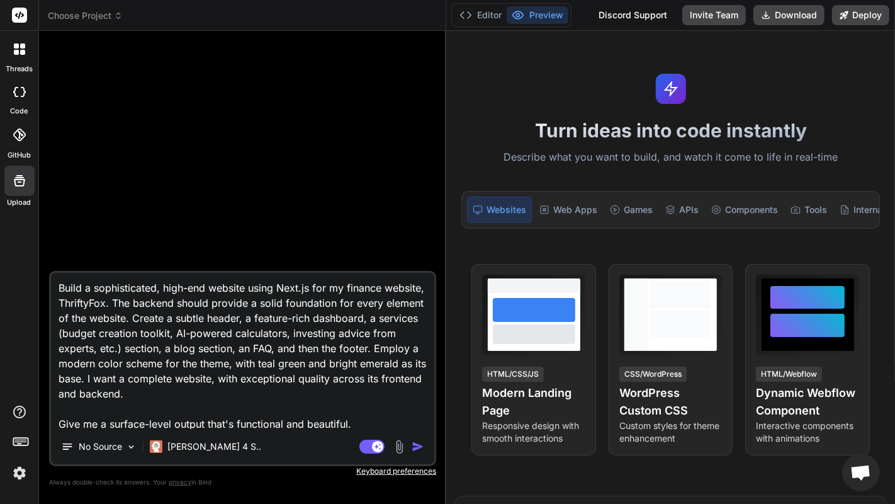
click at [273, 370] on textarea "Build a sophisticated, high-end website using Next.js for my finance website, T…" at bounding box center [242, 351] width 383 height 156
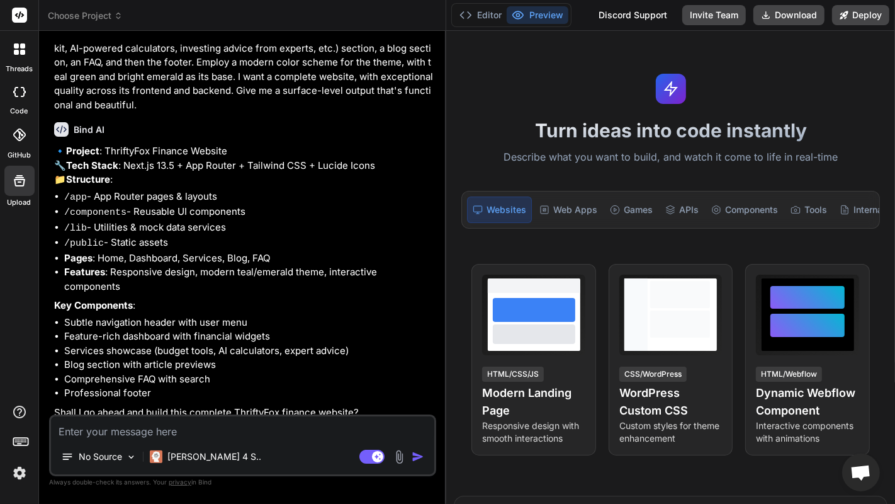
scroll to position [86, 0]
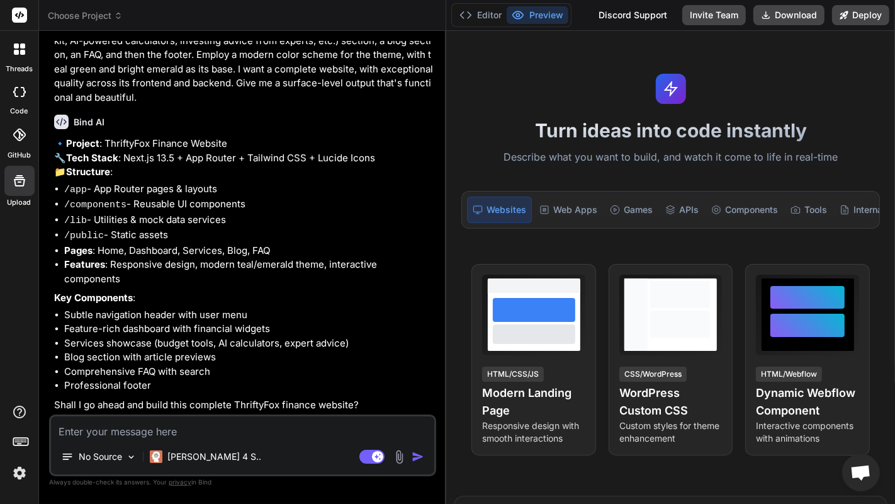
click at [221, 409] on div "No Source Claude 4 S.. Agent Mode. When this toggle is activated, AI automatica…" at bounding box center [242, 445] width 387 height 62
click at [221, 409] on textarea "To enrich screen reader interactions, please activate Accessibility in Grammarl…" at bounding box center [242, 427] width 383 height 23
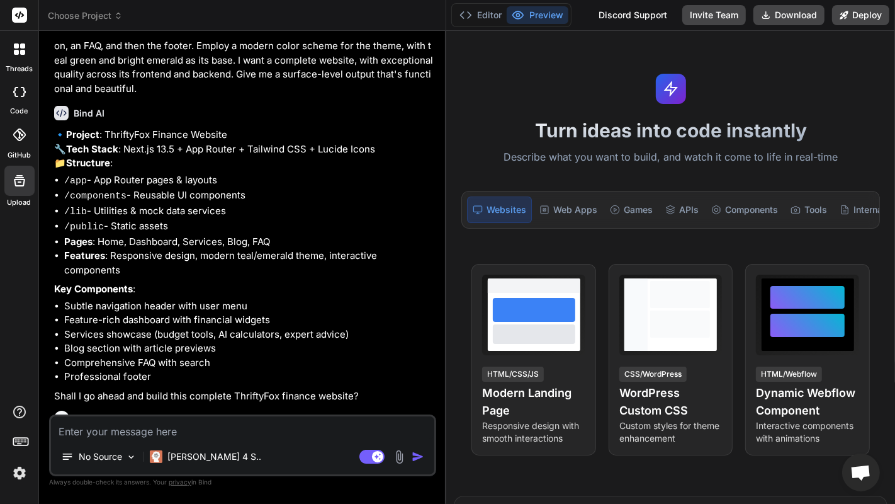
scroll to position [217, 0]
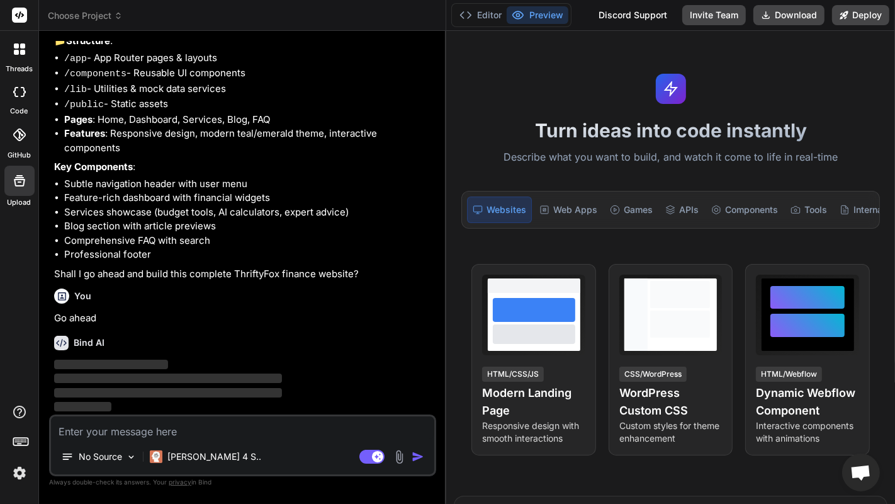
click at [237, 405] on p "‌" at bounding box center [244, 407] width 380 height 14
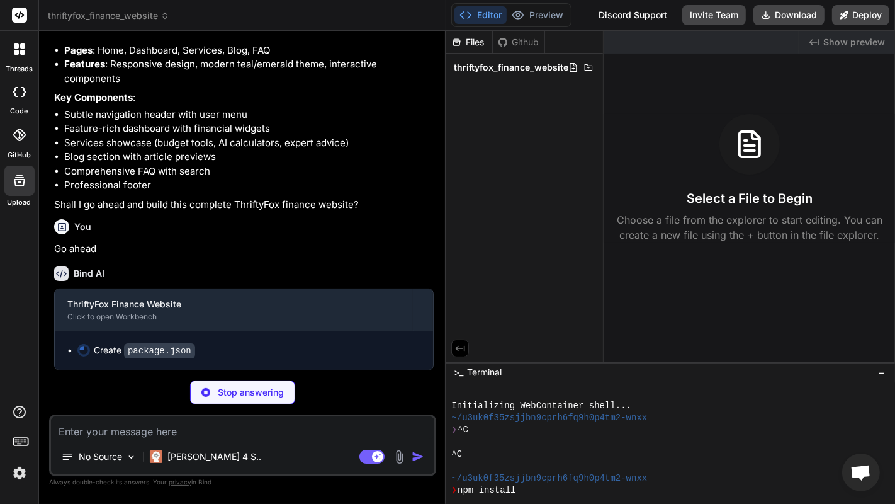
scroll to position [0, 0]
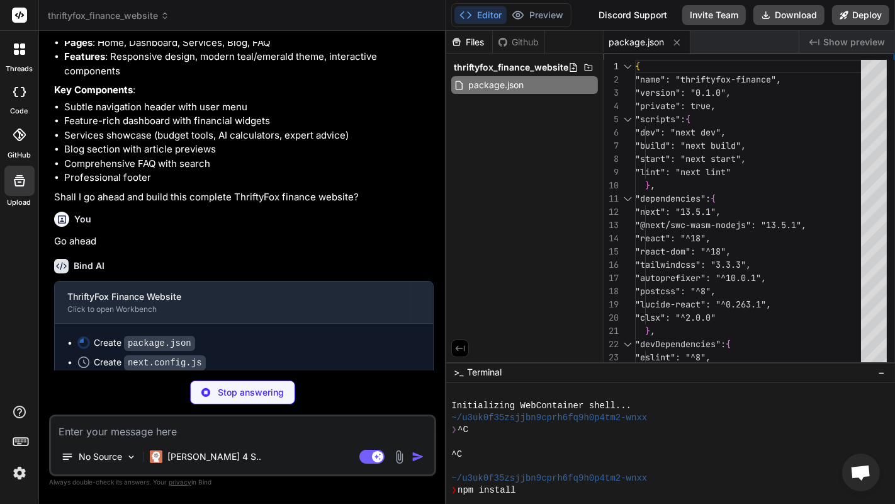
click at [883, 374] on span "−" at bounding box center [881, 372] width 7 height 13
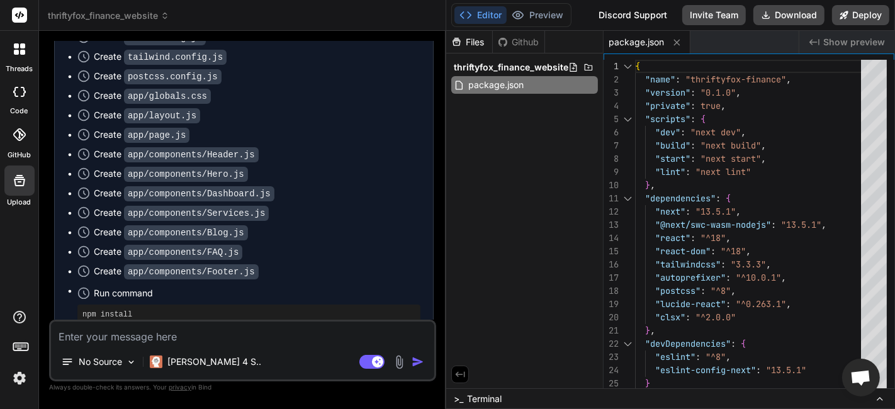
scroll to position [470, 0]
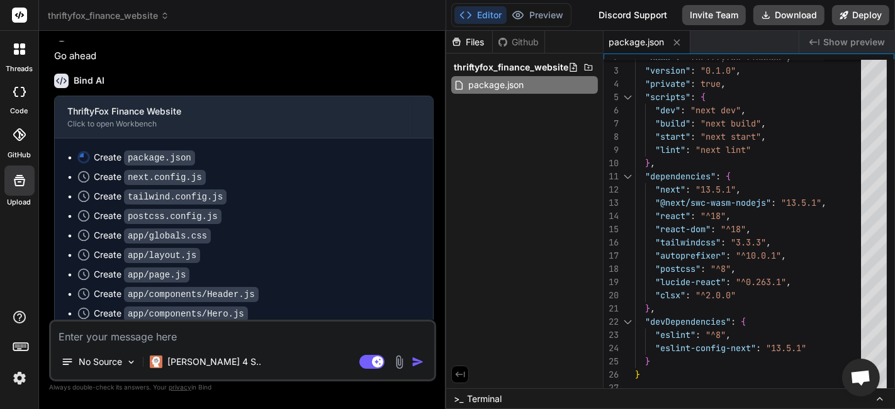
click at [594, 138] on div "Files Github thriftyfox_finance_website package.json" at bounding box center [524, 210] width 157 height 358
